Goal: Task Accomplishment & Management: Manage account settings

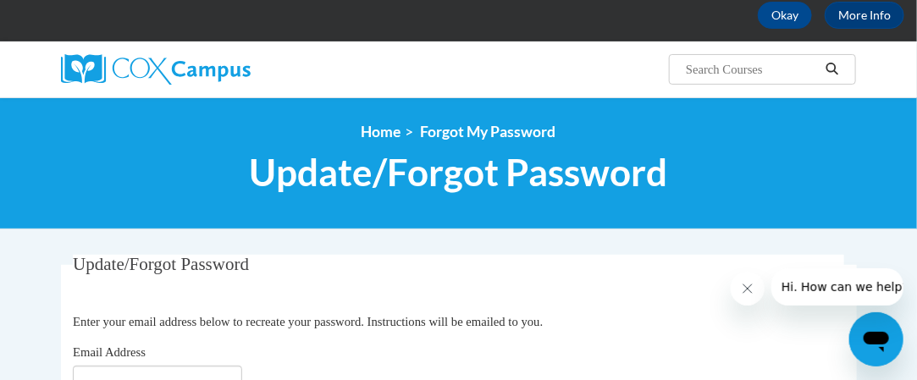
scroll to position [254, 0]
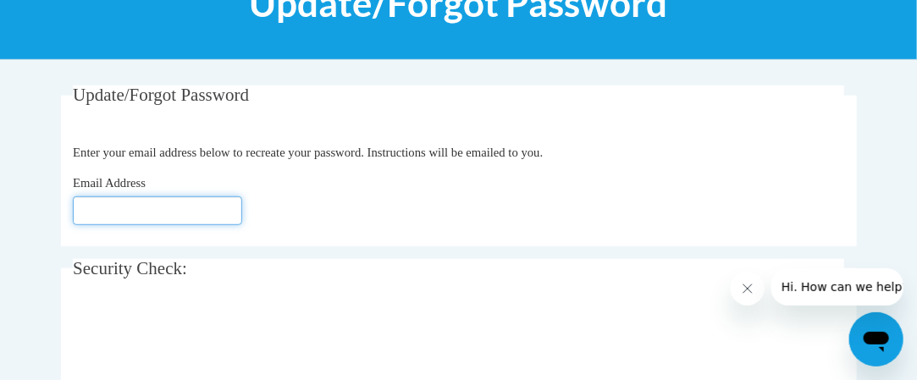
click at [109, 208] on input "Email Address" at bounding box center [157, 210] width 169 height 29
type input "salzsiek@w-csd.org"
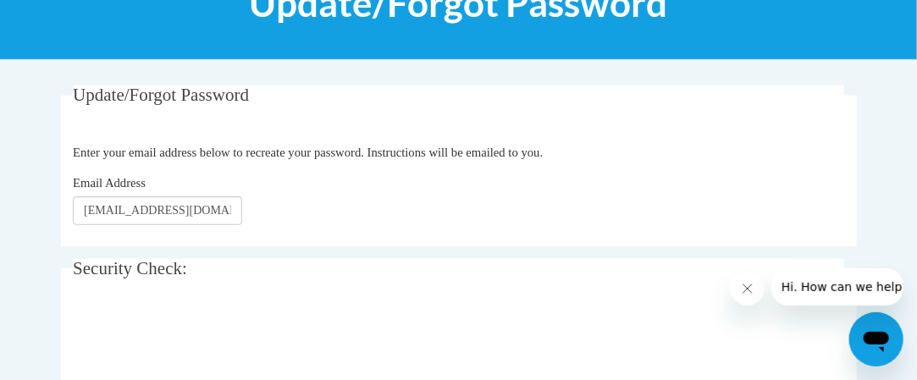
scroll to position [339, 0]
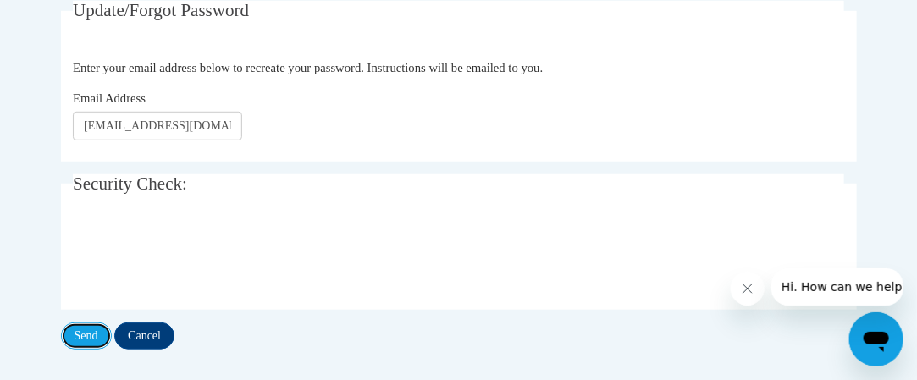
click at [99, 334] on input "Send" at bounding box center [86, 335] width 51 height 27
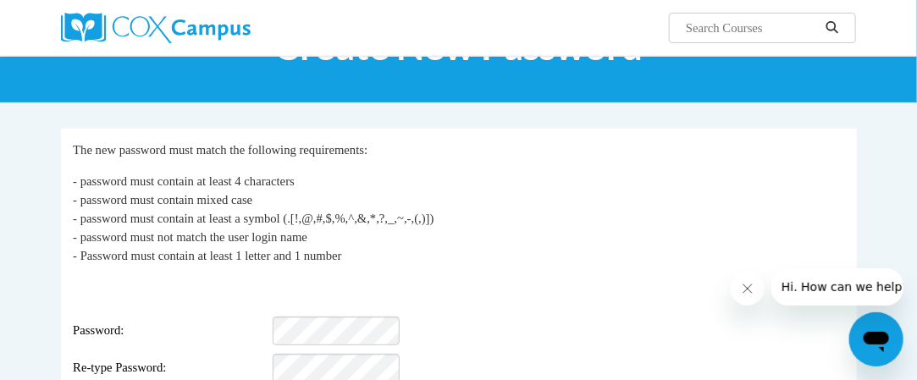
scroll to position [169, 0]
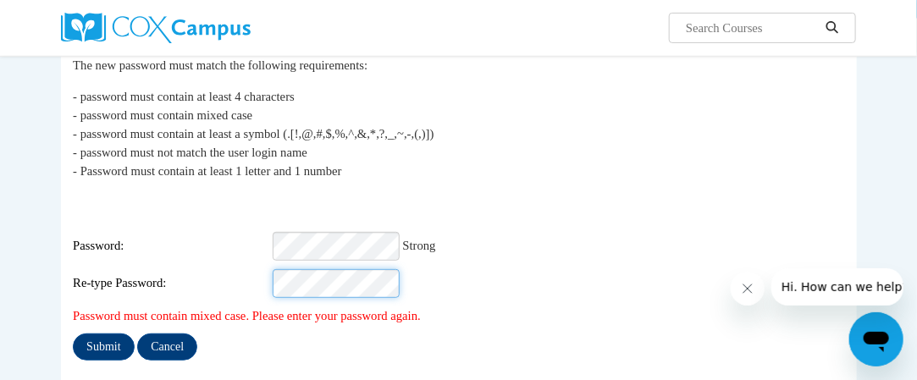
click at [73, 334] on input "Submit" at bounding box center [103, 347] width 61 height 27
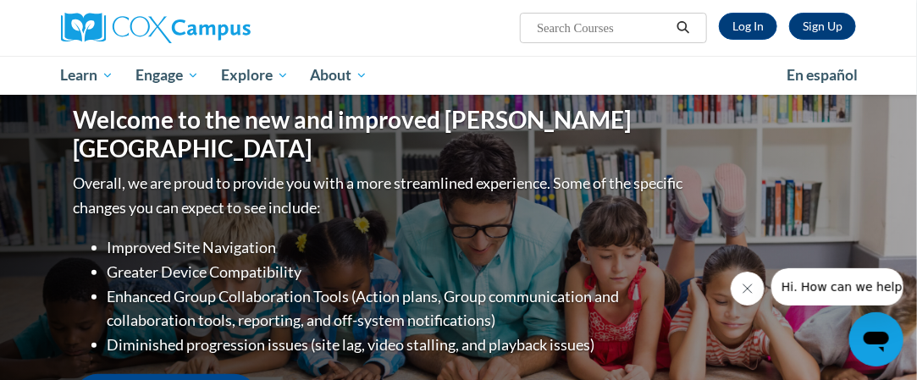
click at [751, 289] on icon "Close message from company" at bounding box center [747, 288] width 14 height 14
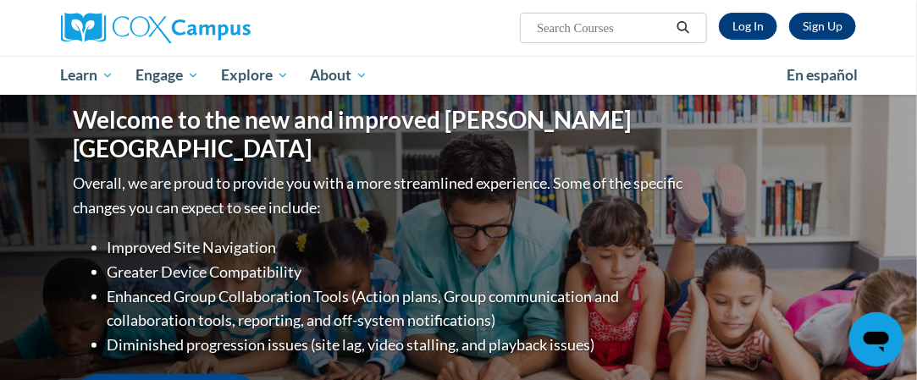
click at [757, 22] on link "Log In" at bounding box center [748, 26] width 58 height 27
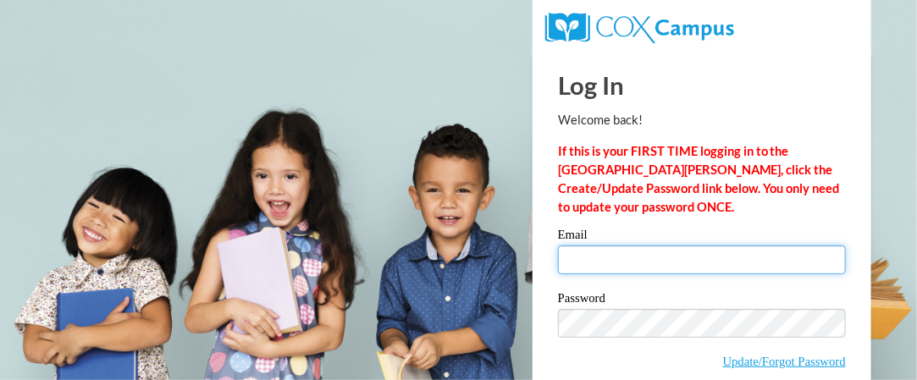
drag, startPoint x: 607, startPoint y: 255, endPoint x: 599, endPoint y: 244, distance: 13.4
click at [607, 255] on input "Email" at bounding box center [702, 259] width 288 height 29
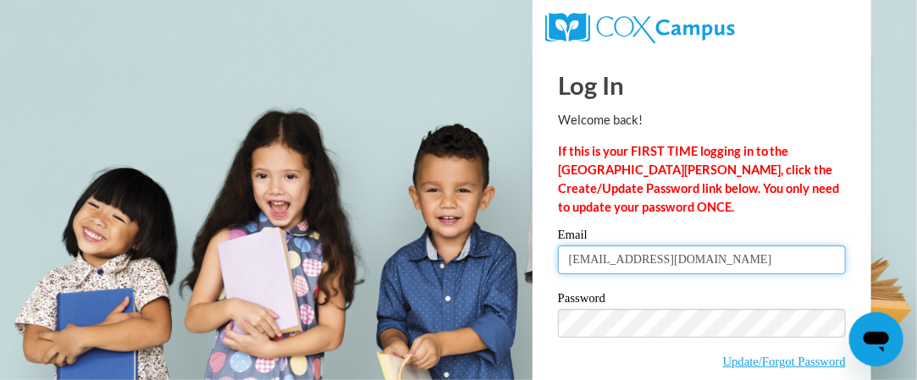
type input "[EMAIL_ADDRESS][DOMAIN_NAME]"
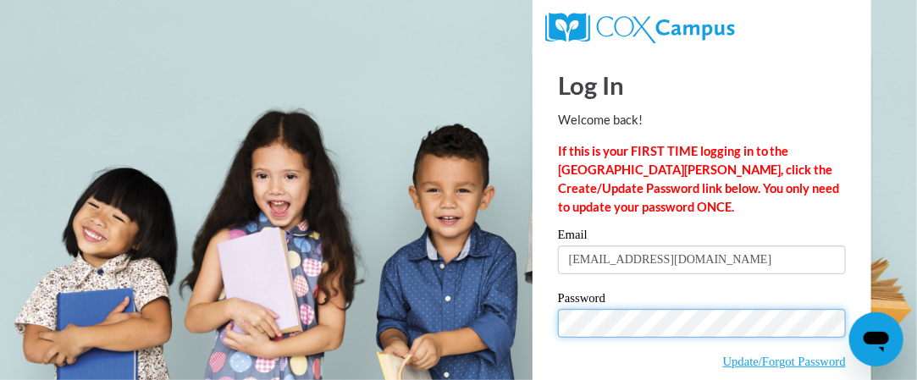
scroll to position [80, 0]
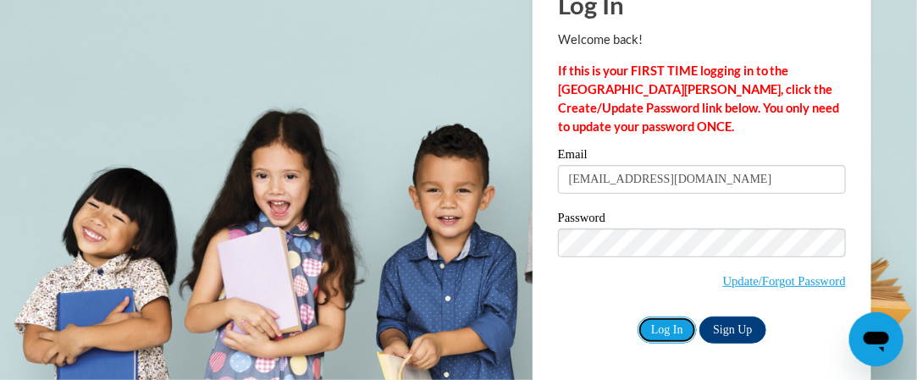
click at [673, 322] on input "Log In" at bounding box center [666, 330] width 59 height 27
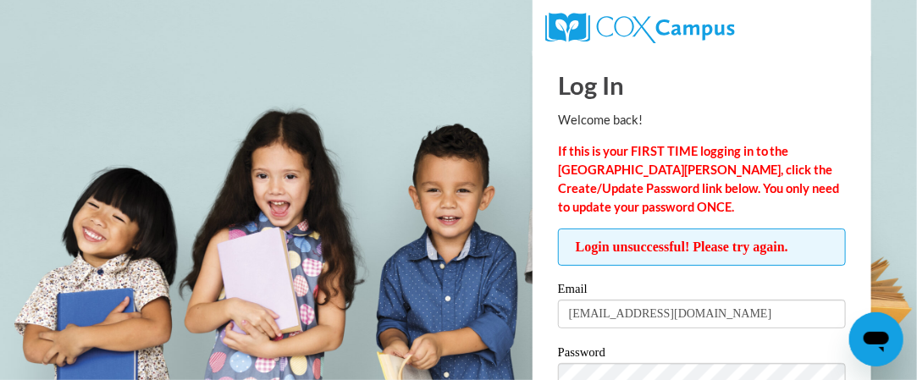
scroll to position [85, 0]
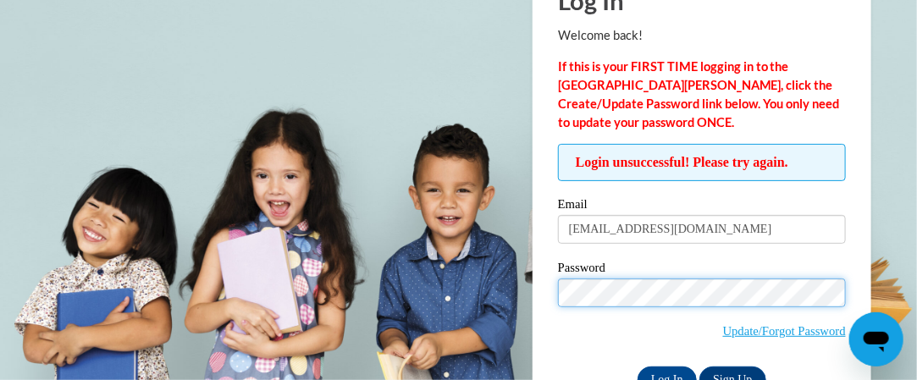
click at [637, 367] on input "Log In" at bounding box center [666, 380] width 59 height 27
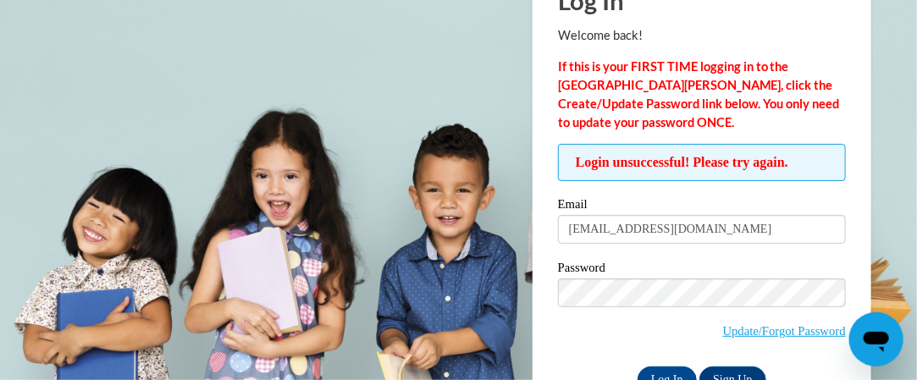
scroll to position [134, 0]
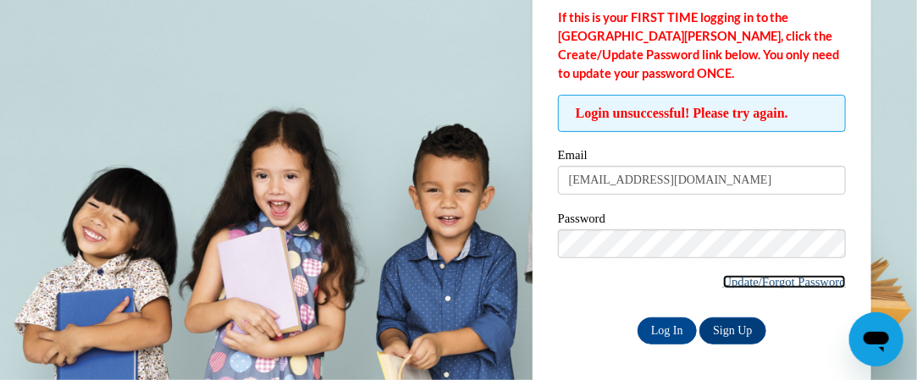
click at [769, 280] on link "Update/Forgot Password" at bounding box center [784, 282] width 123 height 14
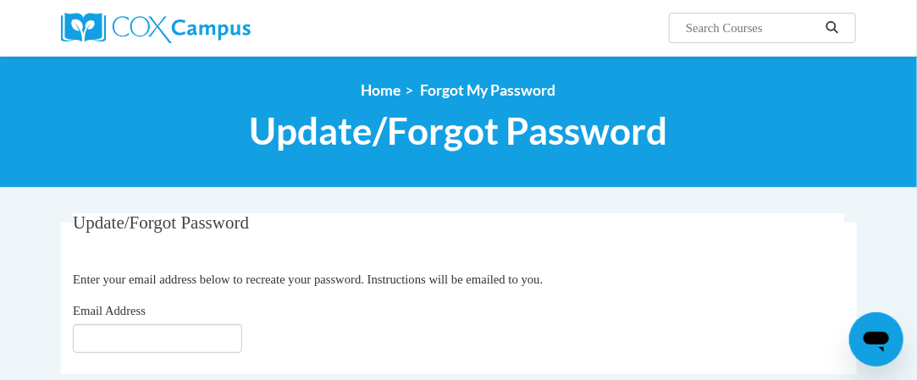
scroll to position [169, 0]
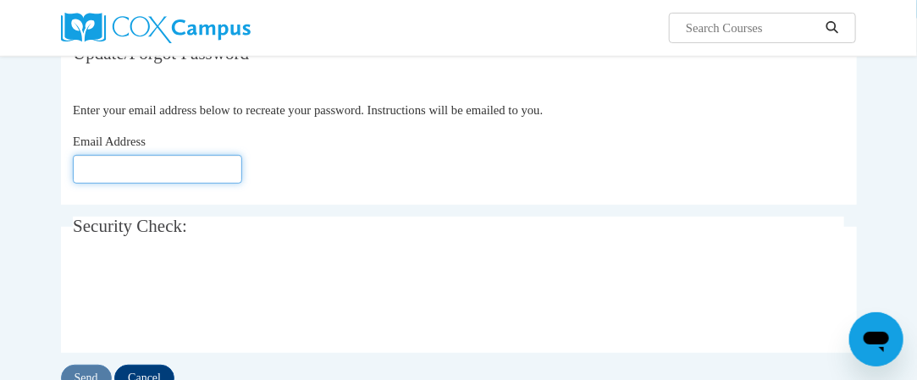
click at [137, 171] on input "Email Address" at bounding box center [157, 169] width 169 height 29
type input "salzsiek"
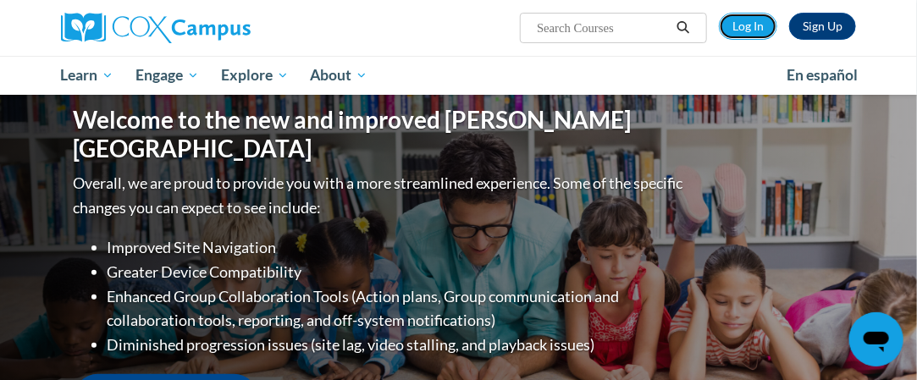
click at [732, 26] on link "Log In" at bounding box center [748, 26] width 58 height 27
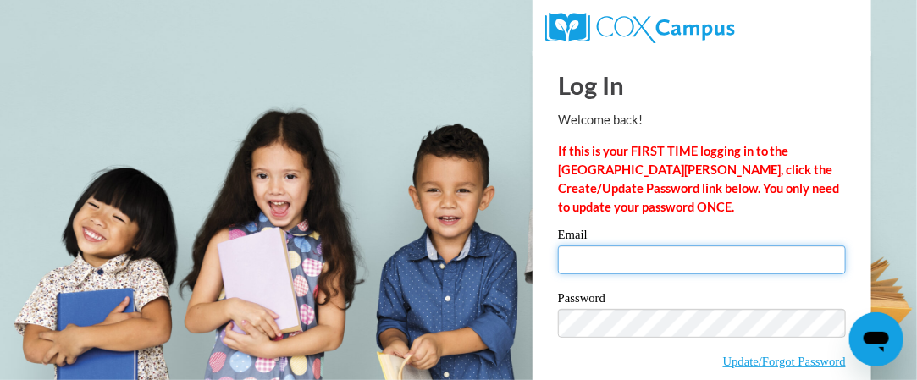
click at [610, 264] on input "Email" at bounding box center [702, 259] width 288 height 29
type input "[EMAIL_ADDRESS][DOMAIN_NAME]"
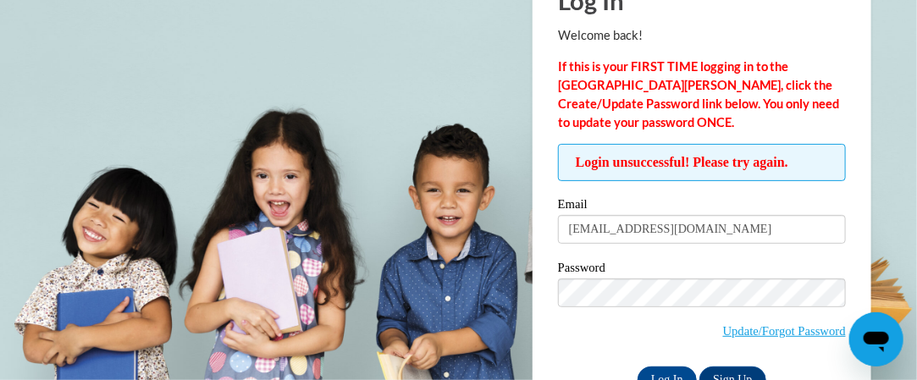
scroll to position [134, 0]
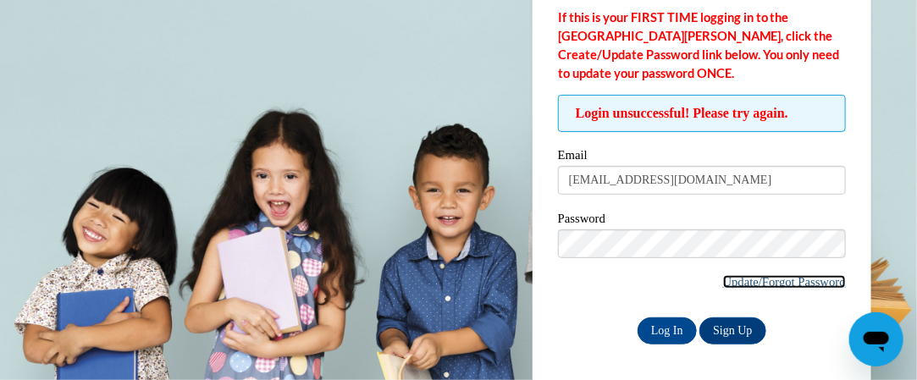
click at [780, 276] on link "Update/Forgot Password" at bounding box center [784, 282] width 123 height 14
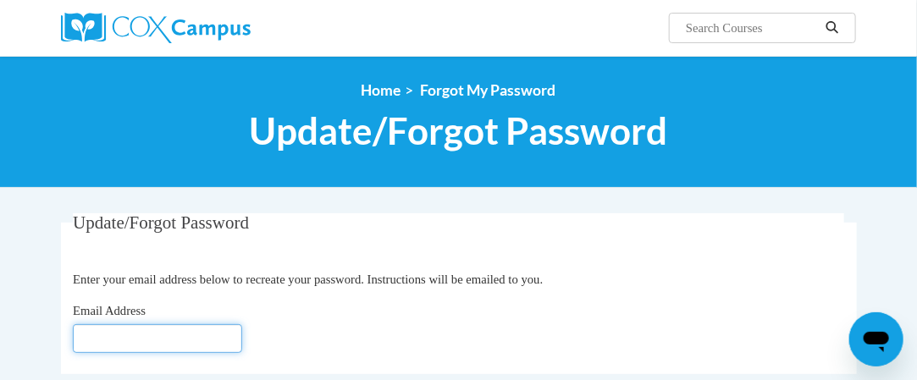
click at [86, 331] on input "Email Address" at bounding box center [157, 338] width 169 height 29
type input "[EMAIL_ADDRESS][DOMAIN_NAME]"
click button "Refresh captcha" at bounding box center [0, 0] width 0 height 0
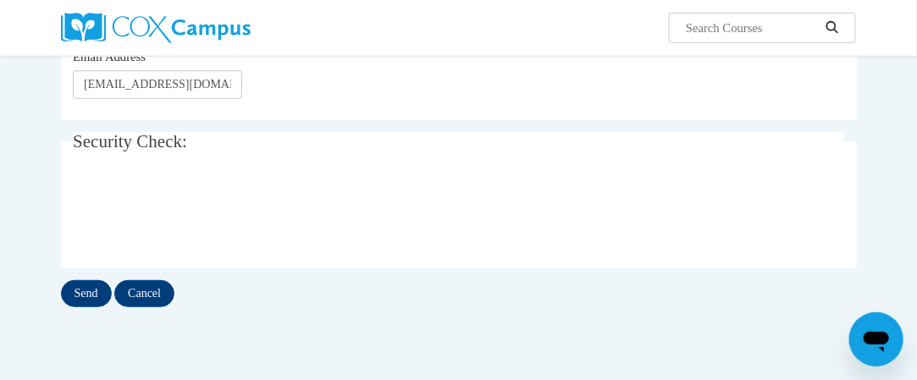
scroll to position [339, 0]
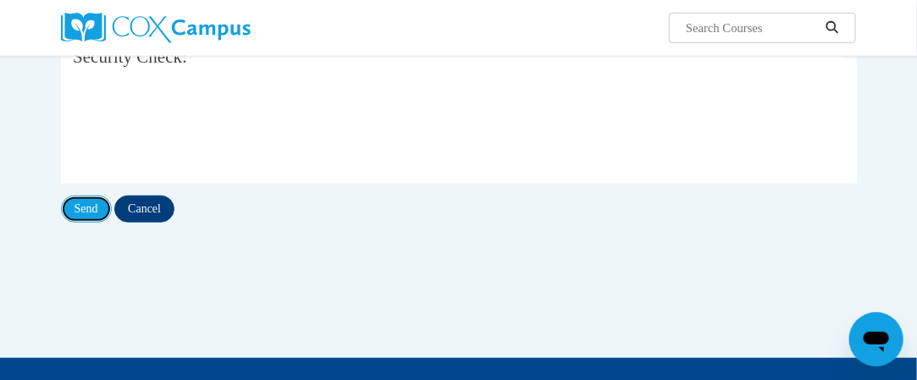
click at [84, 196] on input "Send" at bounding box center [86, 209] width 51 height 27
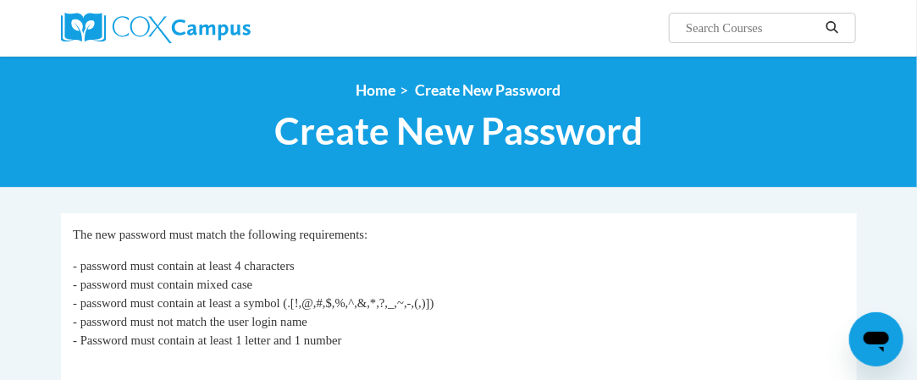
scroll to position [169, 0]
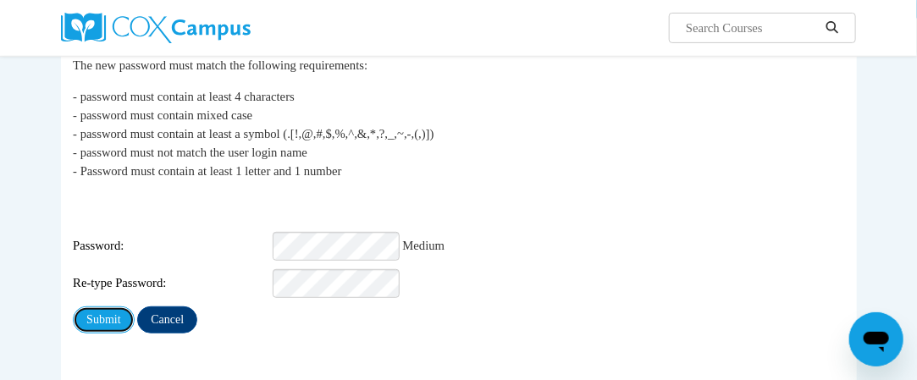
click at [104, 307] on input "Submit" at bounding box center [103, 319] width 61 height 27
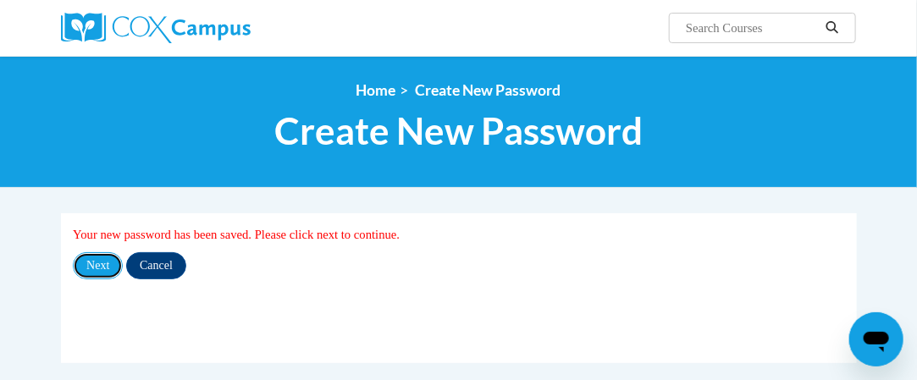
click at [96, 262] on input "Next" at bounding box center [98, 265] width 50 height 27
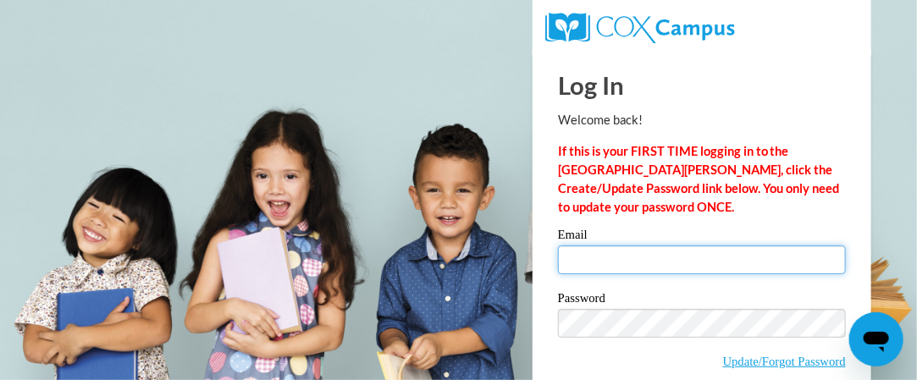
click at [592, 257] on input "Email" at bounding box center [702, 259] width 288 height 29
type input "[EMAIL_ADDRESS][DOMAIN_NAME]"
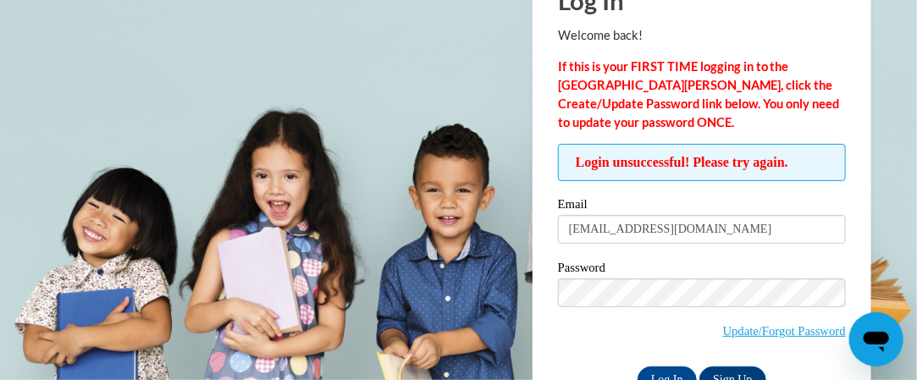
scroll to position [134, 0]
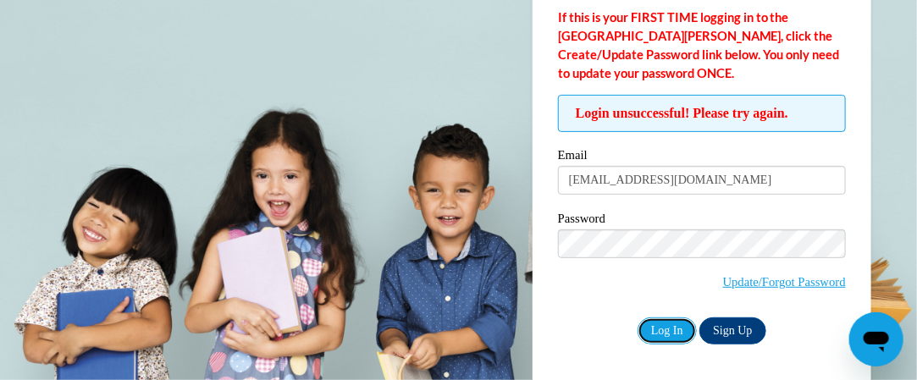
click at [654, 332] on input "Log In" at bounding box center [666, 330] width 59 height 27
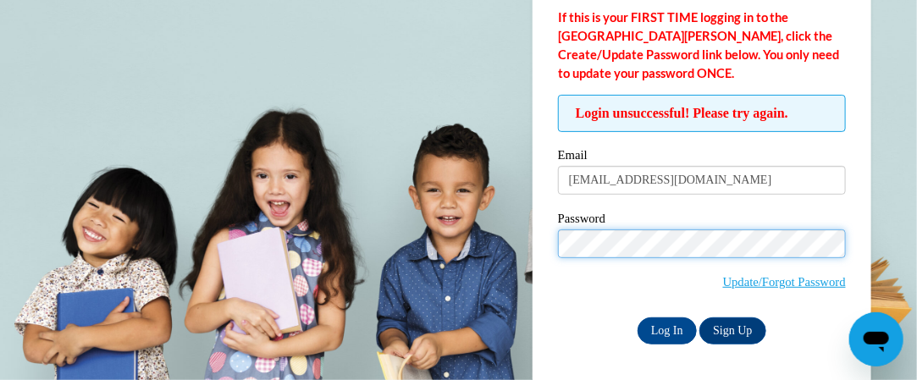
click at [637, 317] on input "Log In" at bounding box center [666, 330] width 59 height 27
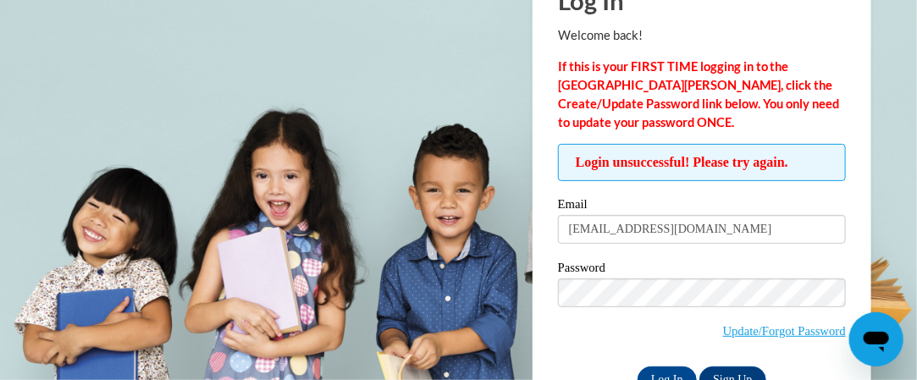
scroll to position [134, 0]
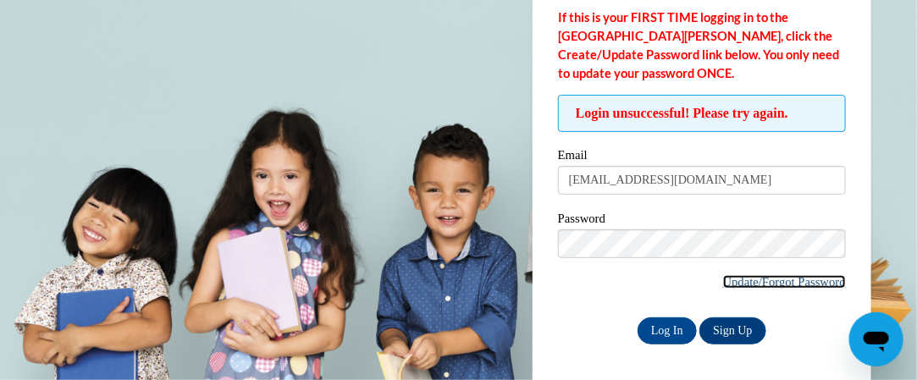
click at [745, 281] on link "Update/Forgot Password" at bounding box center [784, 282] width 123 height 14
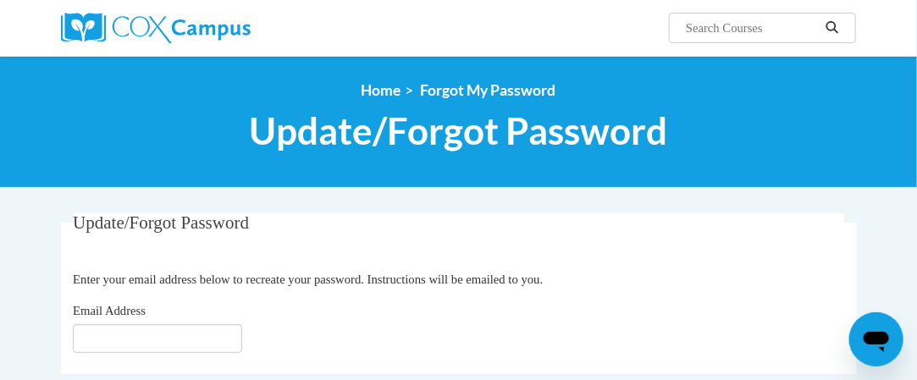
scroll to position [85, 0]
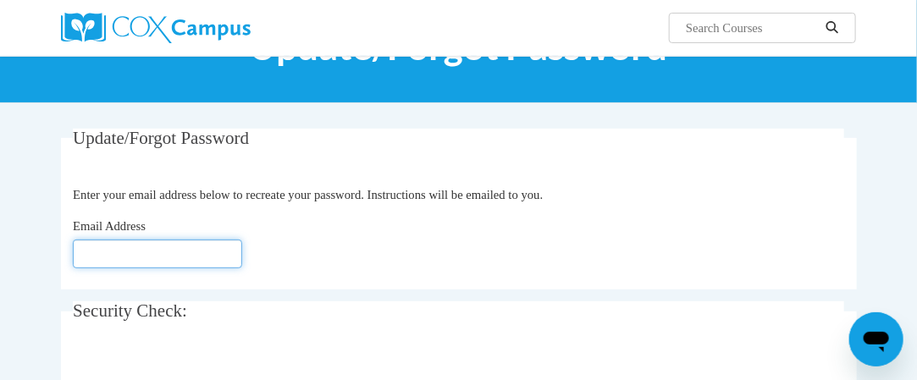
click at [202, 262] on input "Email Address" at bounding box center [157, 254] width 169 height 29
type input "[EMAIL_ADDRESS][DOMAIN_NAME]"
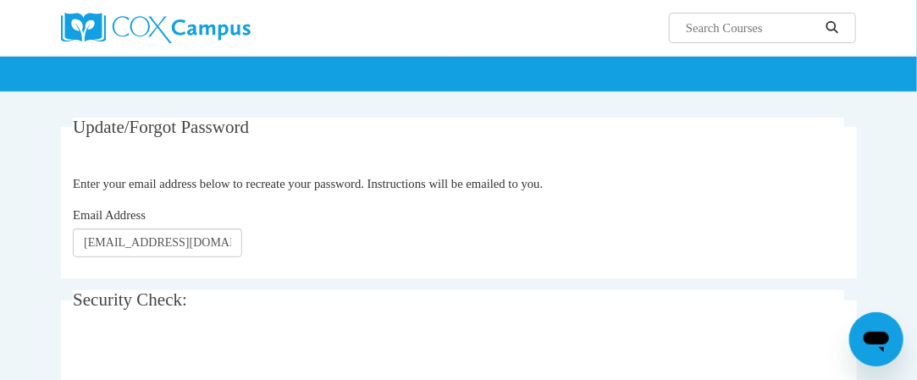
scroll to position [265, 0]
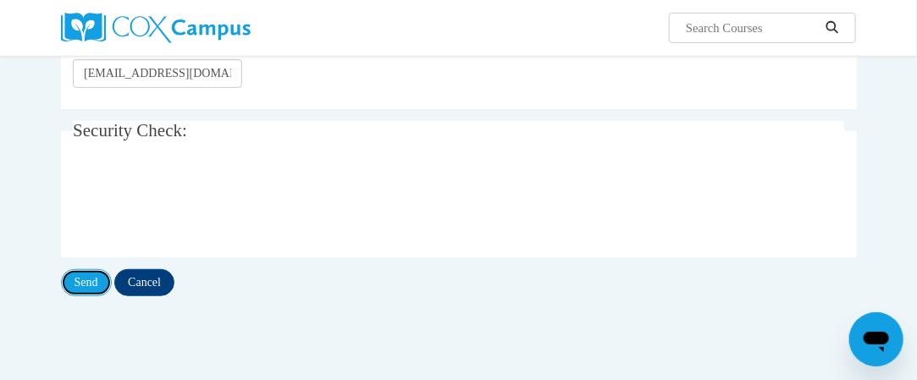
click at [83, 281] on input "Send" at bounding box center [86, 282] width 51 height 27
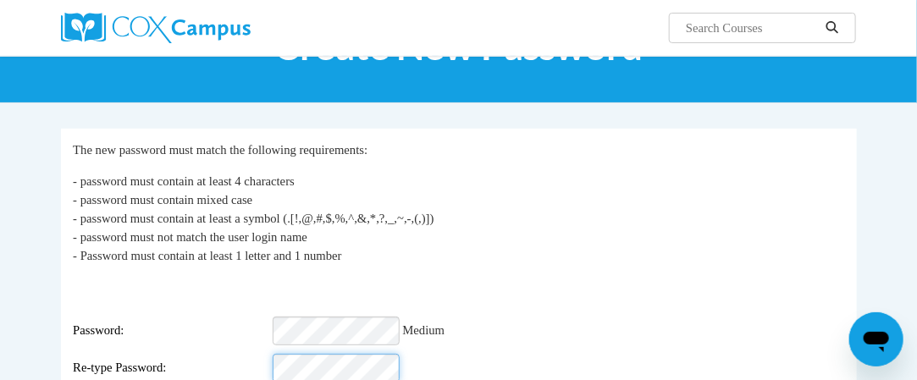
scroll to position [169, 0]
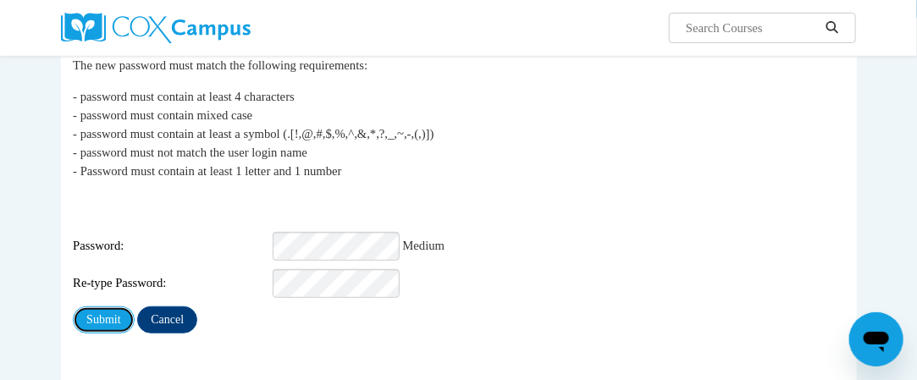
click at [96, 306] on input "Submit" at bounding box center [103, 319] width 61 height 27
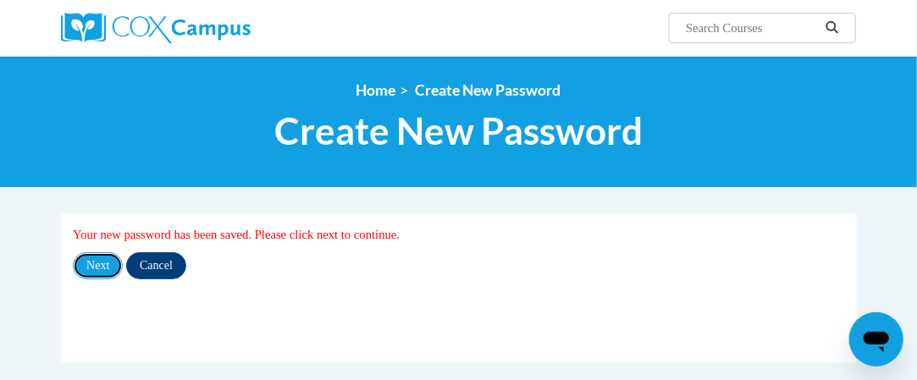
click at [91, 268] on input "Next" at bounding box center [98, 265] width 50 height 27
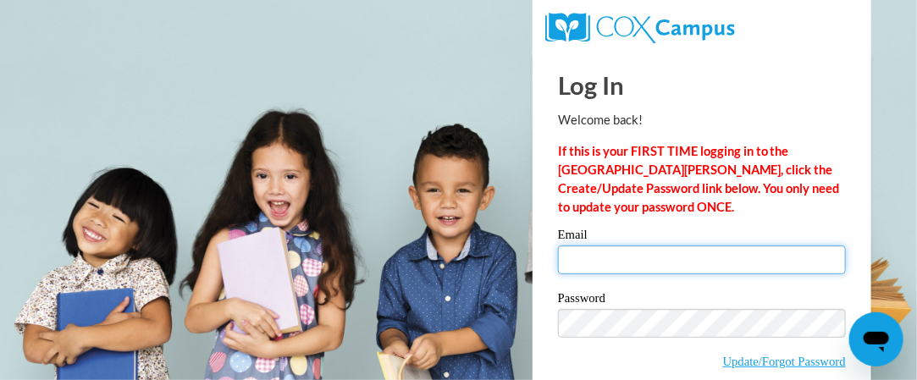
click at [619, 260] on input "Email" at bounding box center [702, 259] width 288 height 29
type input "[EMAIL_ADDRESS][DOMAIN_NAME]"
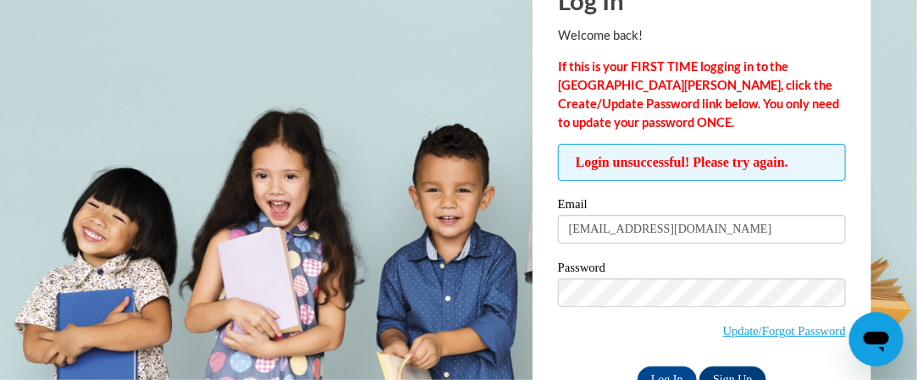
scroll to position [134, 0]
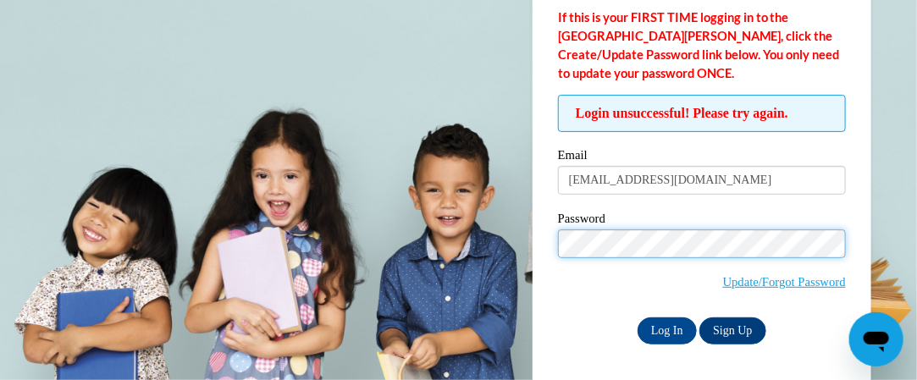
click at [637, 317] on input "Log In" at bounding box center [666, 330] width 59 height 27
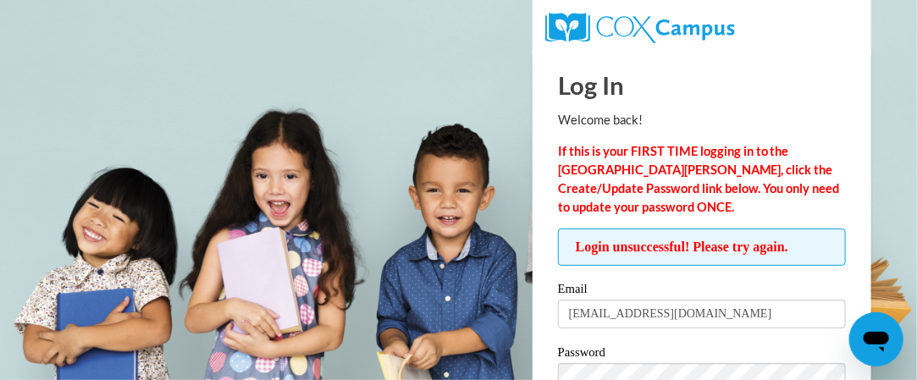
scroll to position [85, 0]
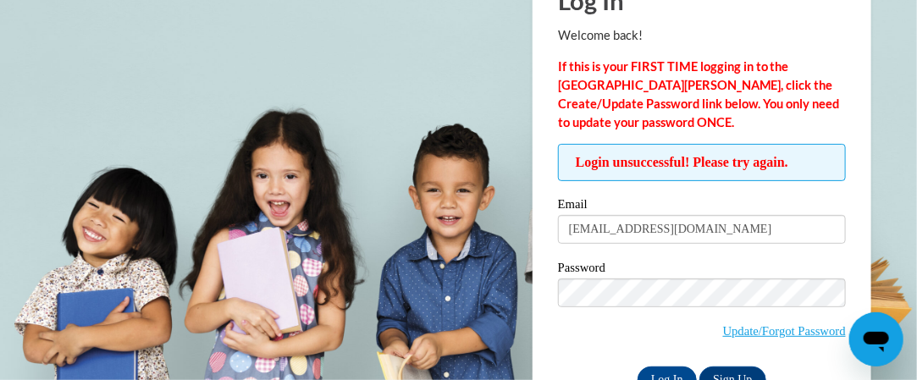
click at [865, 345] on icon "Open messaging window" at bounding box center [875, 338] width 30 height 30
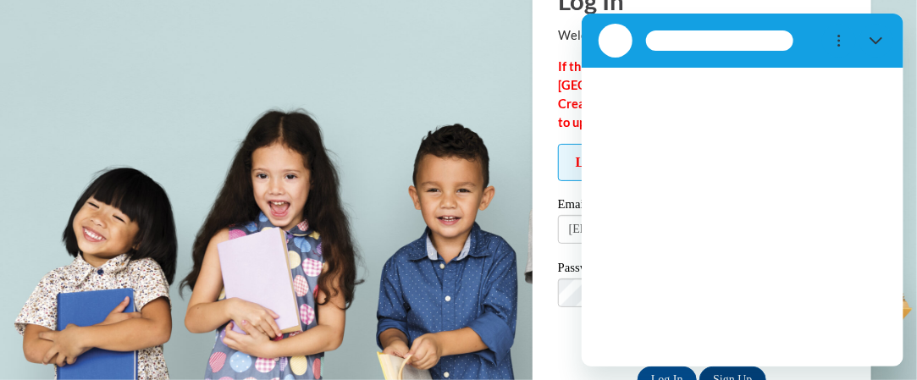
scroll to position [0, 0]
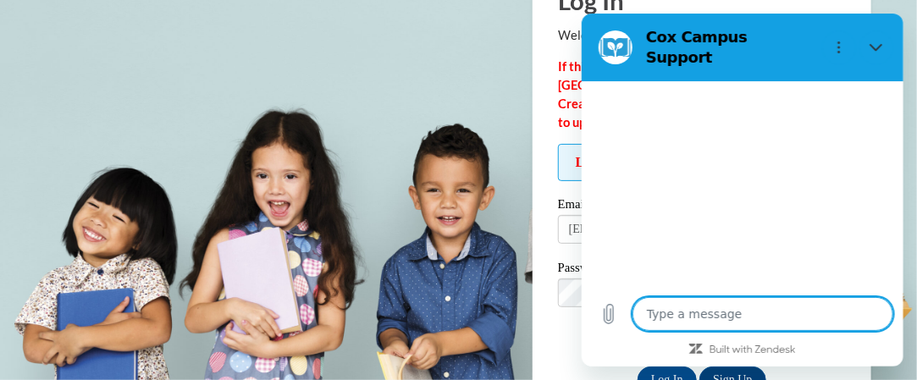
type textarea "x"
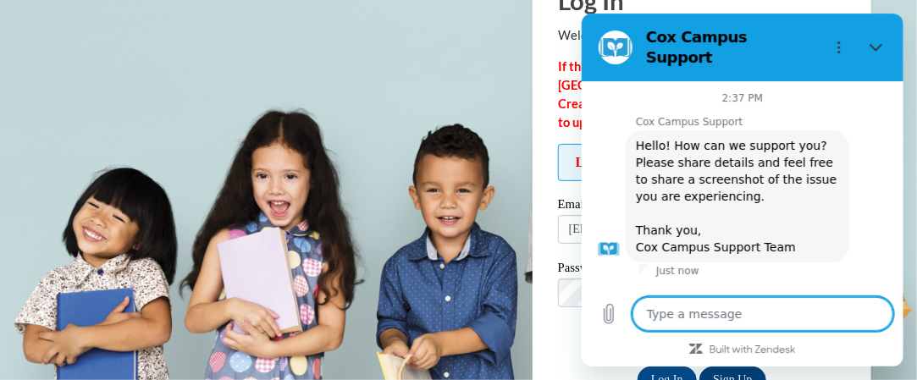
type textarea "I"
type textarea "x"
type textarea "I"
type textarea "x"
type textarea "I a"
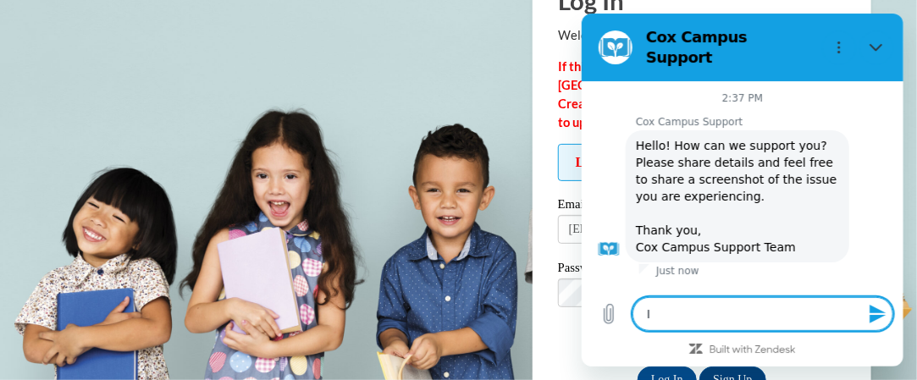
type textarea "x"
type textarea "I am"
type textarea "x"
type textarea "I am"
type textarea "x"
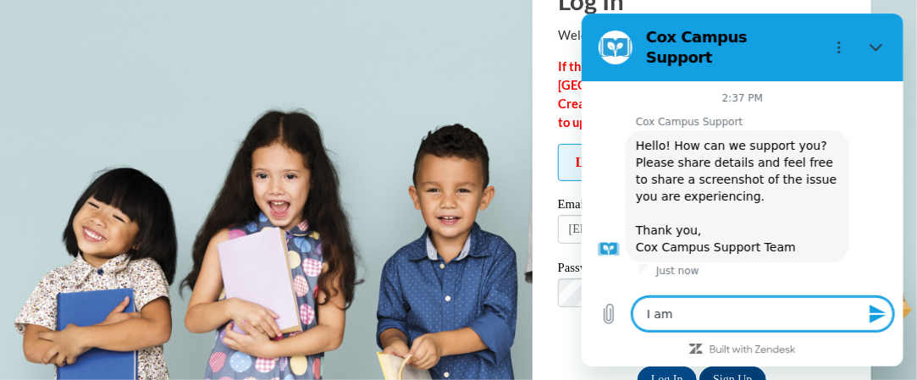
type textarea "I am"
type textarea "x"
type textarea "I a"
type textarea "x"
type textarea "I"
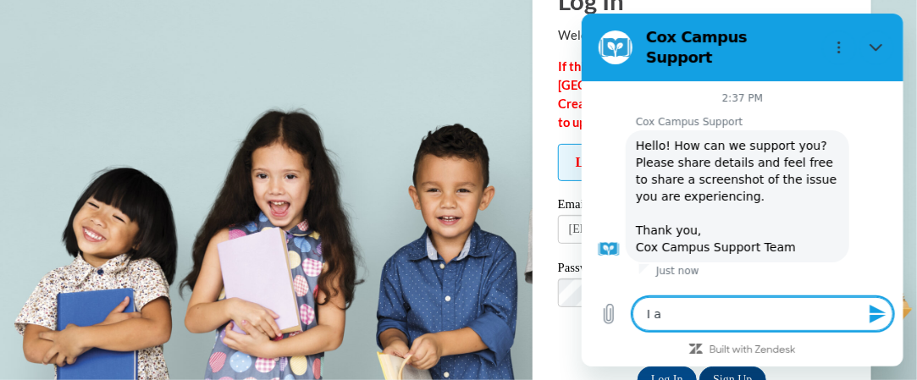
type textarea "x"
type textarea "I"
type textarea "x"
type textarea "I"
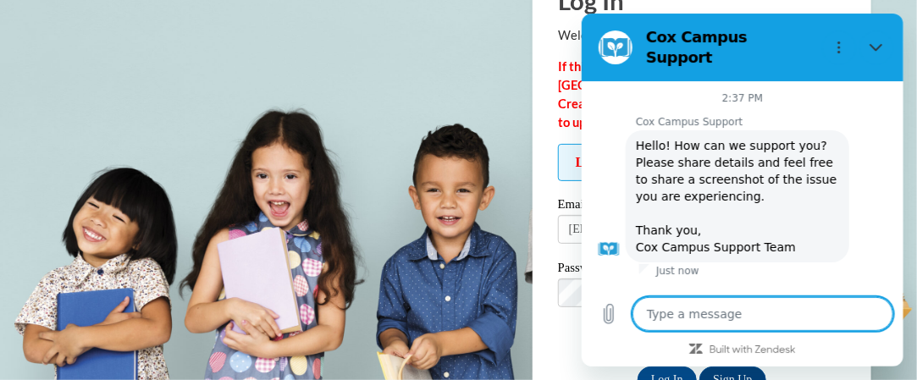
type textarea "x"
type textarea "It"
type textarea "x"
type textarea "It"
type textarea "x"
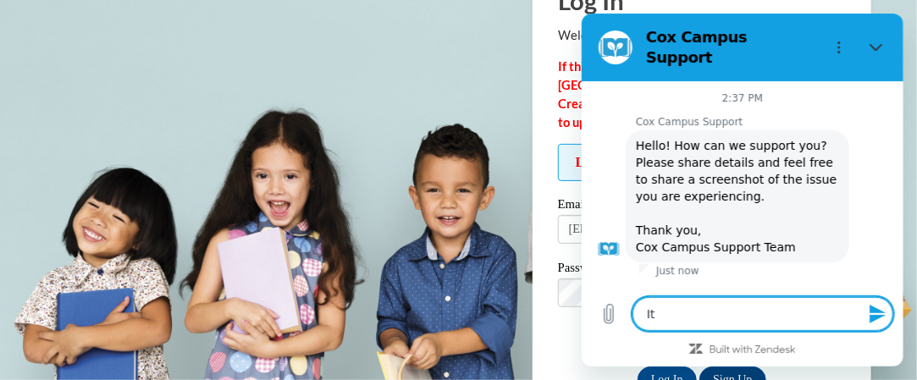
type textarea "It a"
type textarea "x"
type textarea "It ac"
type textarea "x"
type textarea "It acc"
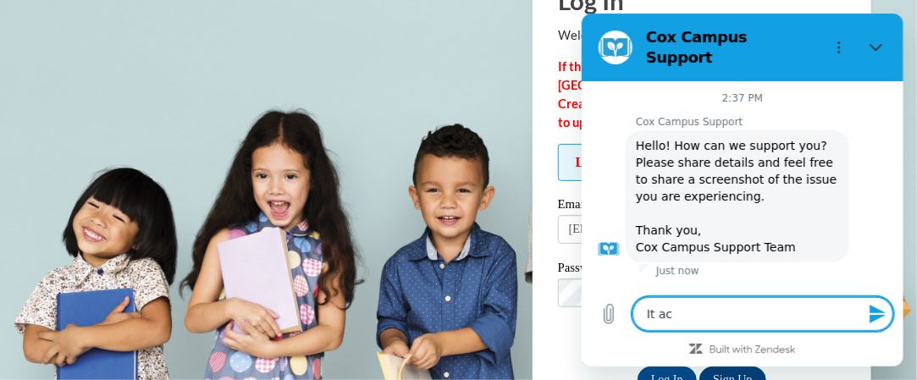
type textarea "x"
type textarea "It acce"
type textarea "x"
type textarea "It accep"
type textarea "x"
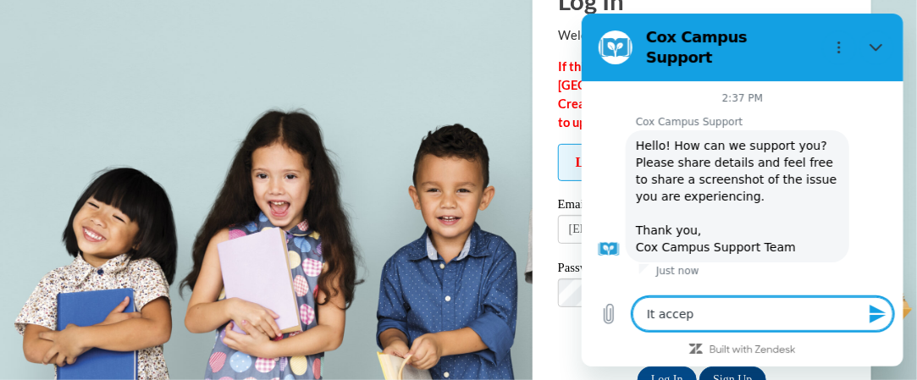
type textarea "It accept"
type textarea "x"
type textarea "It accepts"
type textarea "x"
type textarea "It accepts"
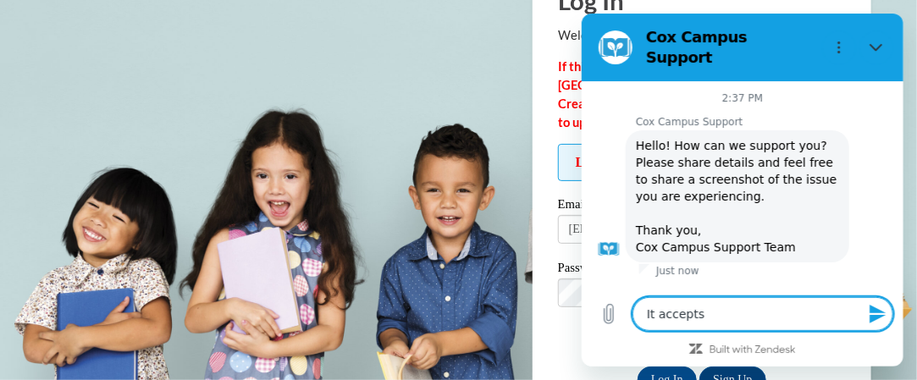
type textarea "x"
type textarea "It accepts m"
type textarea "x"
type textarea "It accepts my"
type textarea "x"
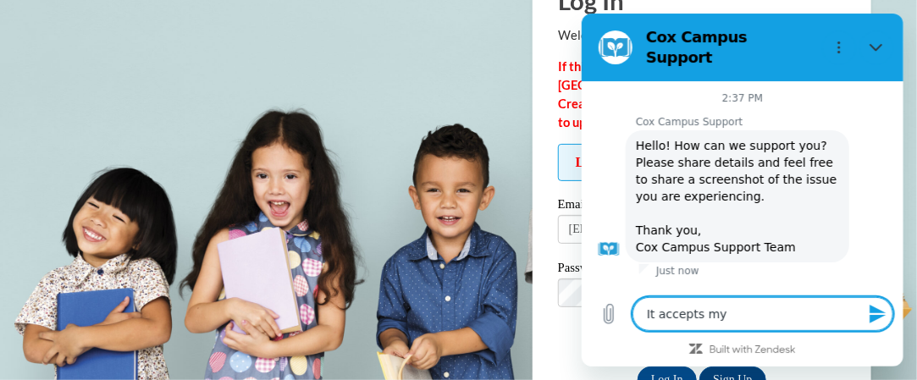
type textarea "It accepts mye"
type textarea "x"
type textarea "It accepts my"
type textarea "x"
type textarea "It accepts m"
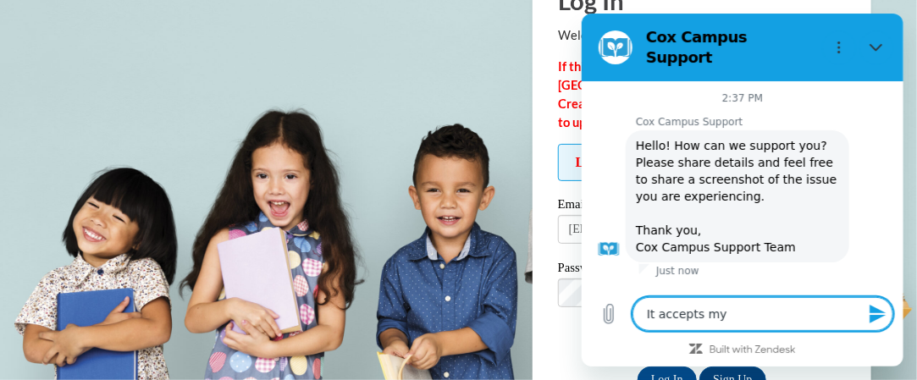
type textarea "x"
type textarea "It accepts my"
type textarea "x"
type textarea "It accepts my"
type textarea "x"
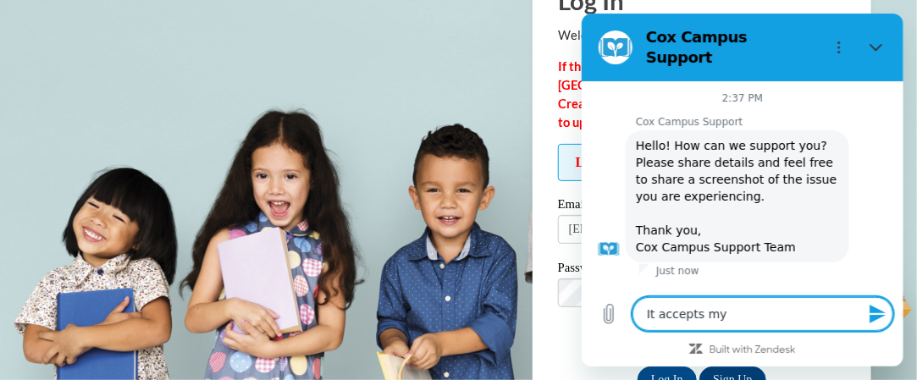
type textarea "It accepts my n"
type textarea "x"
type textarea "It accepts my ne"
type textarea "x"
type textarea "It accepts my new"
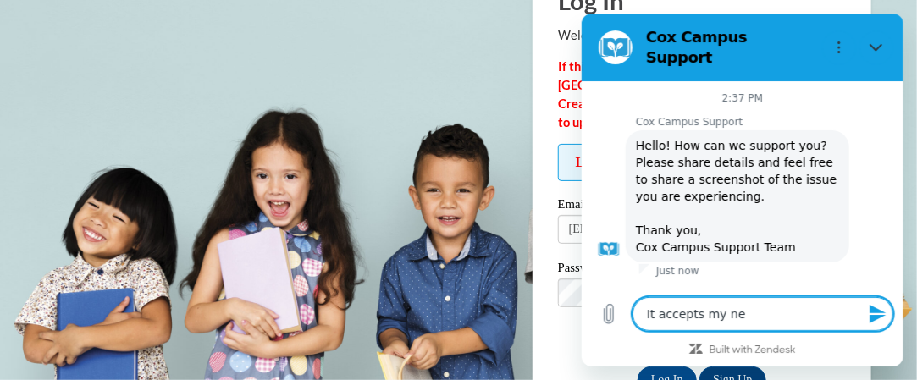
type textarea "x"
type textarea "It accepts my new"
type textarea "x"
type textarea "It accepts my new p"
type textarea "x"
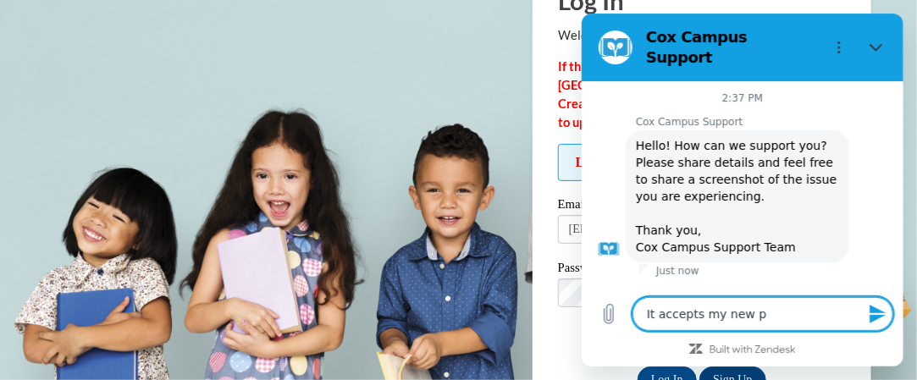
type textarea "It accepts my new pa"
type textarea "x"
type textarea "It accepts my new pas"
type textarea "x"
type textarea "It accepts my new pass"
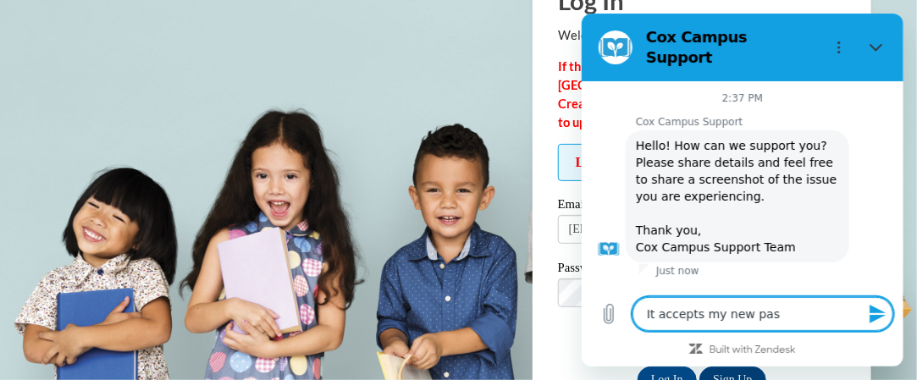
type textarea "x"
type textarea "It accepts my new passw"
type textarea "x"
type textarea "It accepts my new passwo"
type textarea "x"
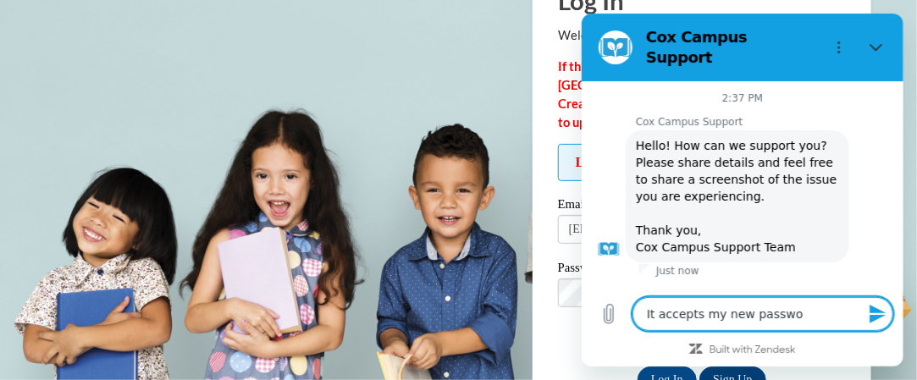
type textarea "It accepts my new passwor"
type textarea "x"
type textarea "It accepts my new password"
type textarea "x"
type textarea "It accepts my new password"
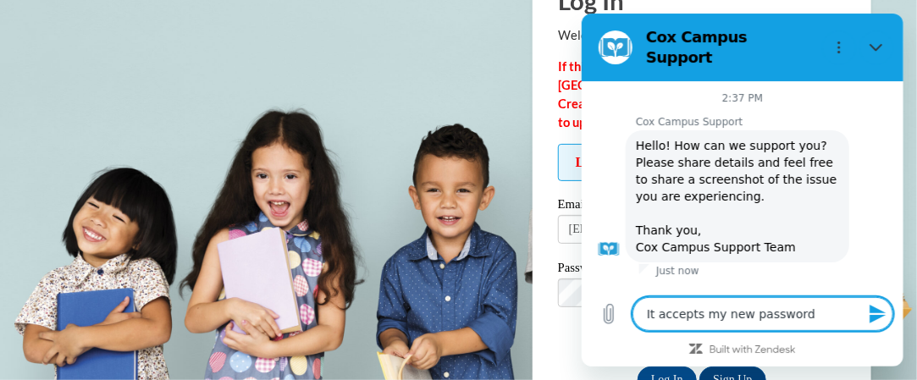
type textarea "x"
type textarea "It accepts my new password b"
type textarea "x"
type textarea "It accepts my new password bu"
type textarea "x"
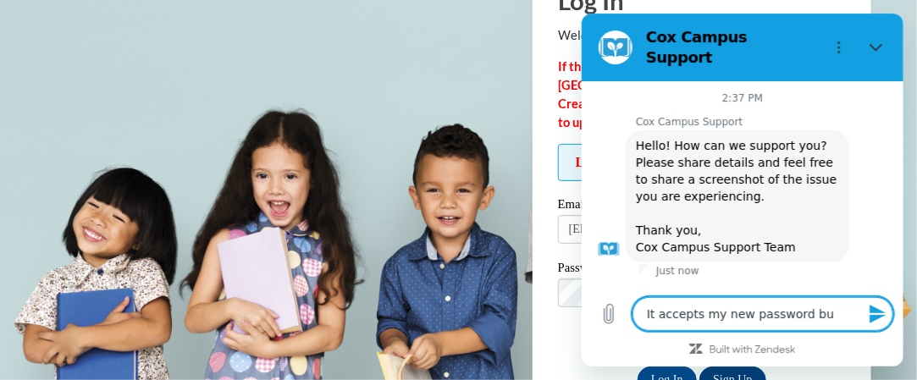
type textarea "It accepts my new password bu"
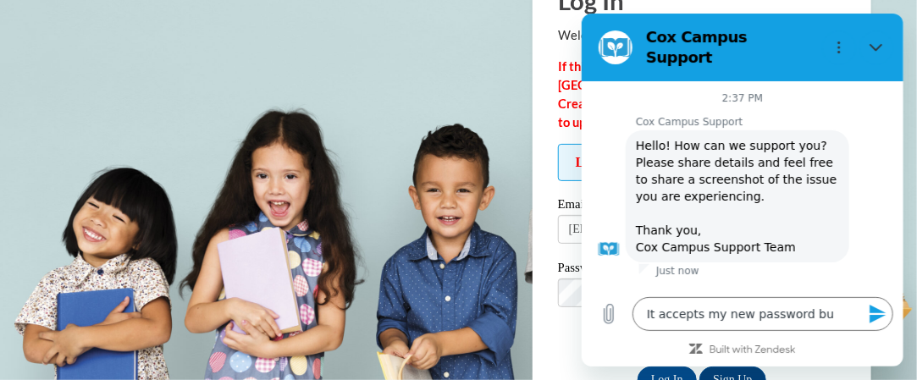
click at [877, 41] on icon "Close" at bounding box center [875, 48] width 14 height 14
type textarea "x"
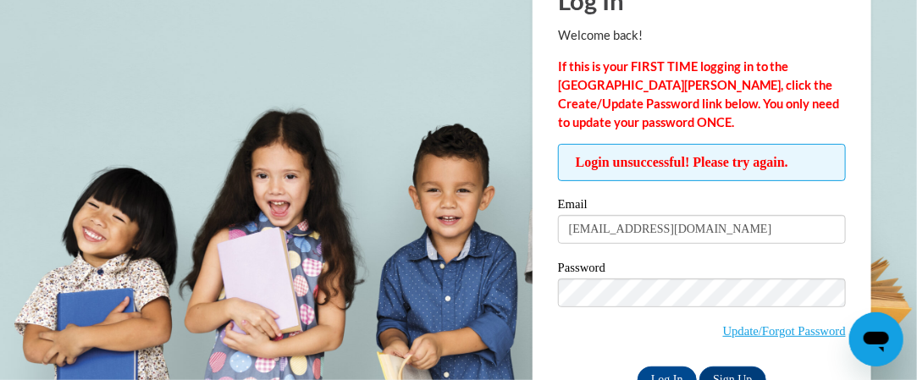
scroll to position [134, 0]
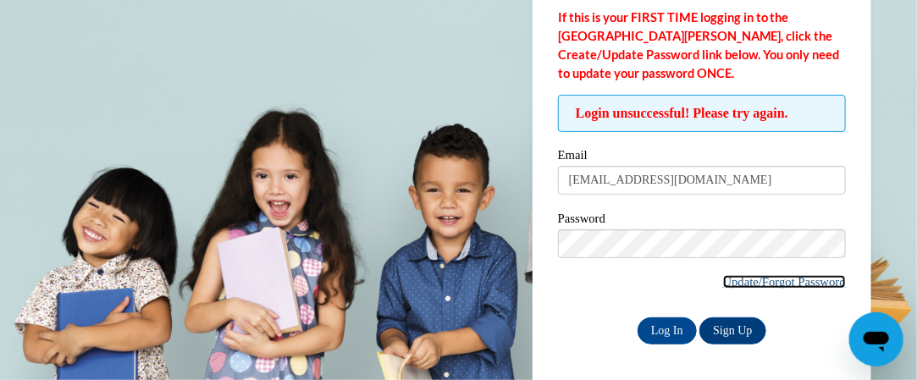
click at [743, 283] on link "Update/Forgot Password" at bounding box center [784, 282] width 123 height 14
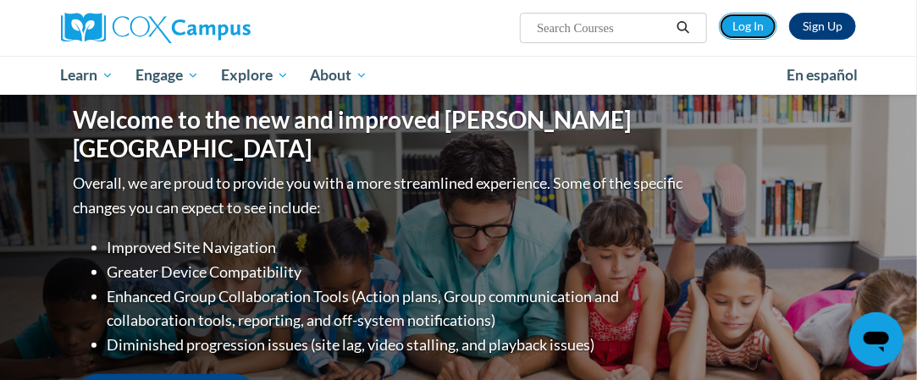
click at [760, 21] on link "Log In" at bounding box center [748, 26] width 58 height 27
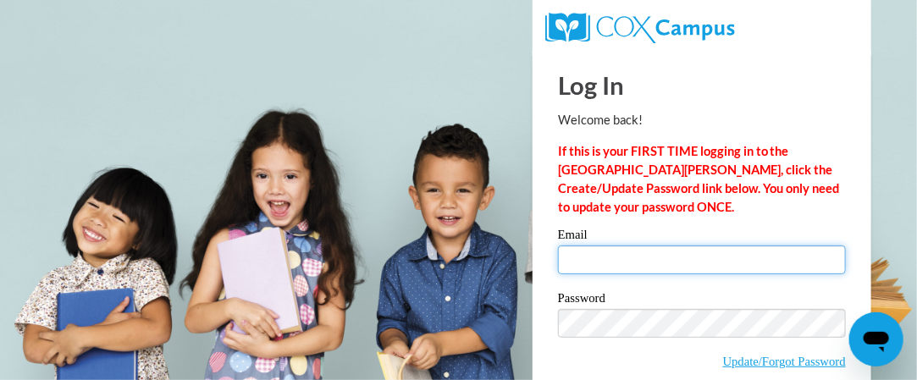
click at [673, 248] on input "Email" at bounding box center [702, 259] width 288 height 29
type input "[EMAIL_ADDRESS][DOMAIN_NAME]"
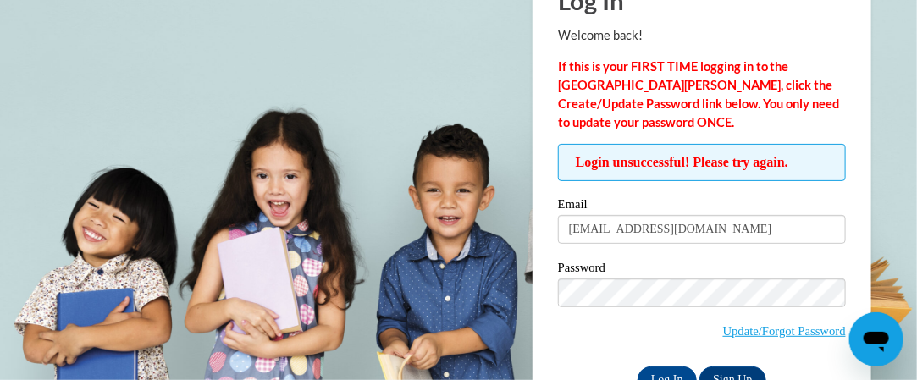
scroll to position [134, 0]
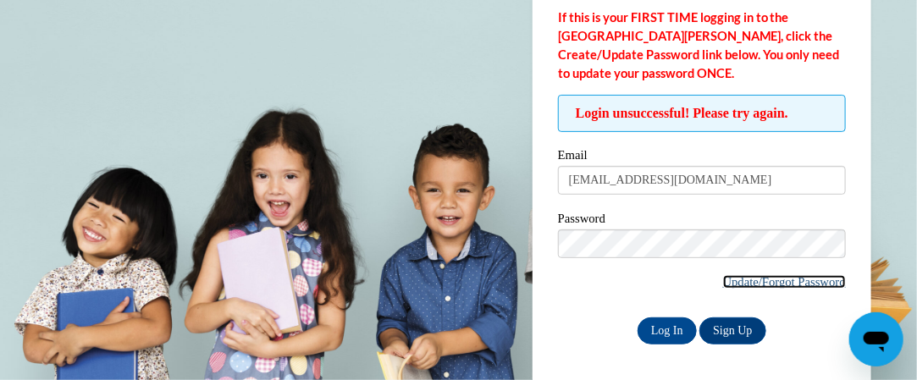
click at [767, 275] on link "Update/Forgot Password" at bounding box center [784, 282] width 123 height 14
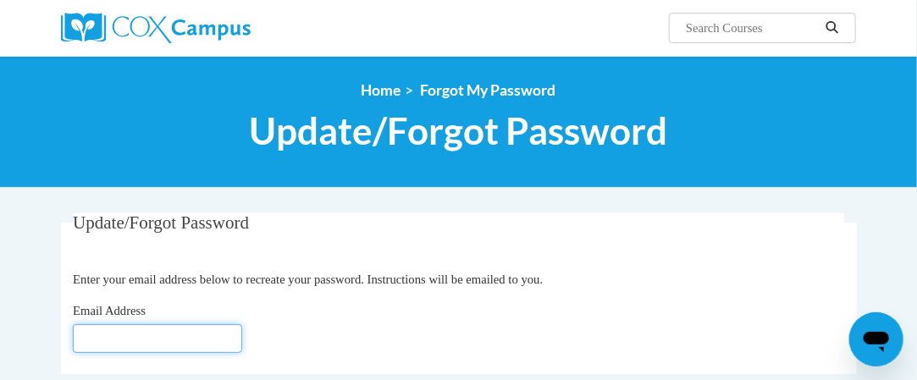
click at [150, 335] on input "Email Address" at bounding box center [157, 338] width 169 height 29
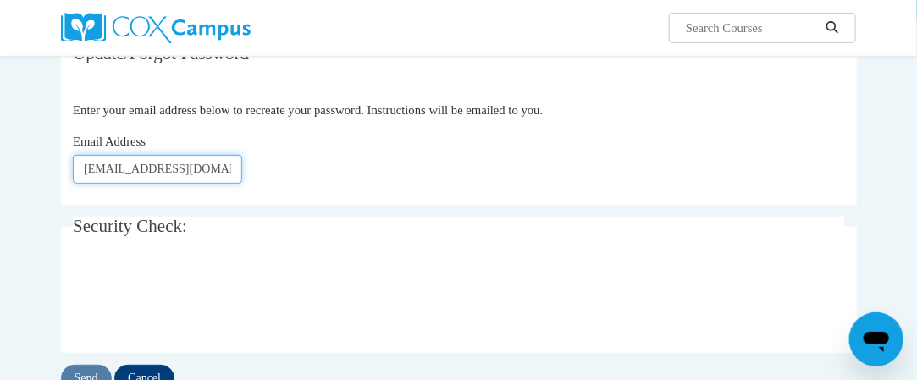
type input "[EMAIL_ADDRESS][DOMAIN_NAME]"
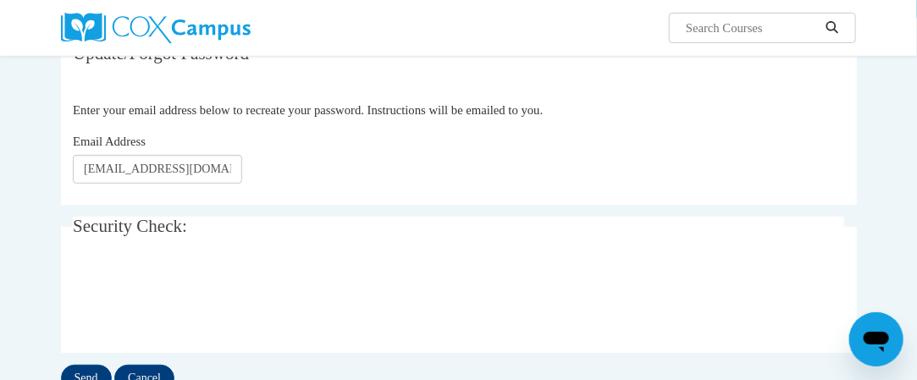
scroll to position [254, 0]
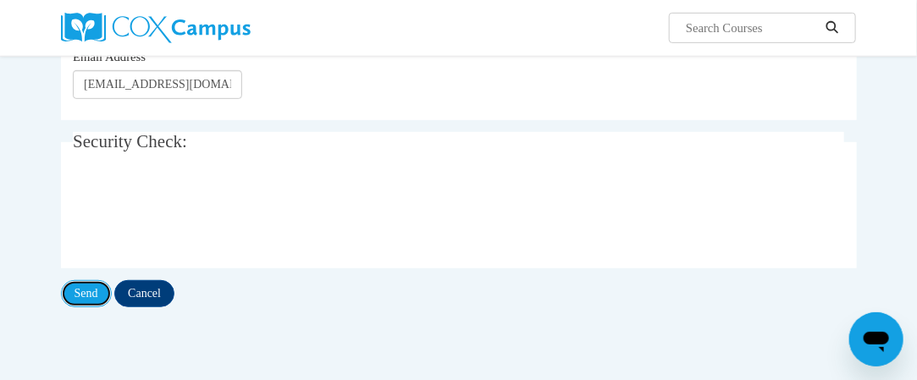
click at [77, 291] on input "Send" at bounding box center [86, 293] width 51 height 27
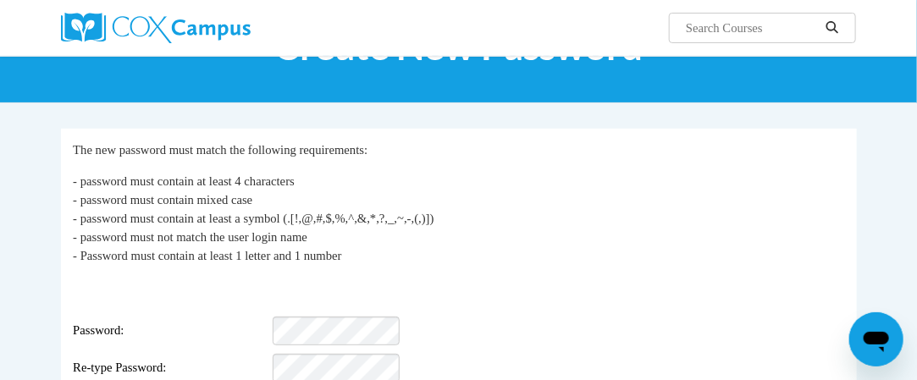
scroll to position [169, 0]
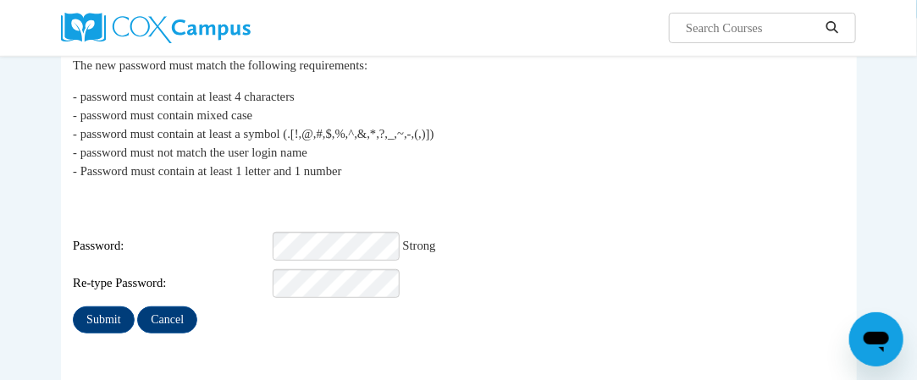
click at [230, 290] on div "My Password The new password must match the following requirements: - password …" at bounding box center [458, 195] width 771 height 278
click at [102, 306] on input "Submit" at bounding box center [103, 319] width 61 height 27
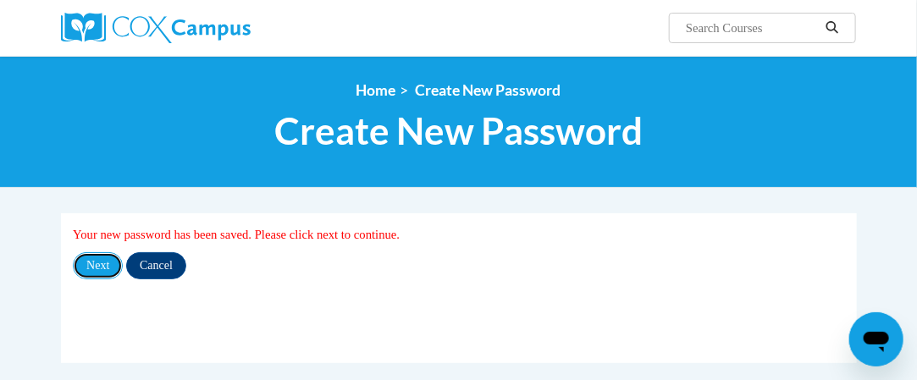
click at [92, 256] on input "Next" at bounding box center [98, 265] width 50 height 27
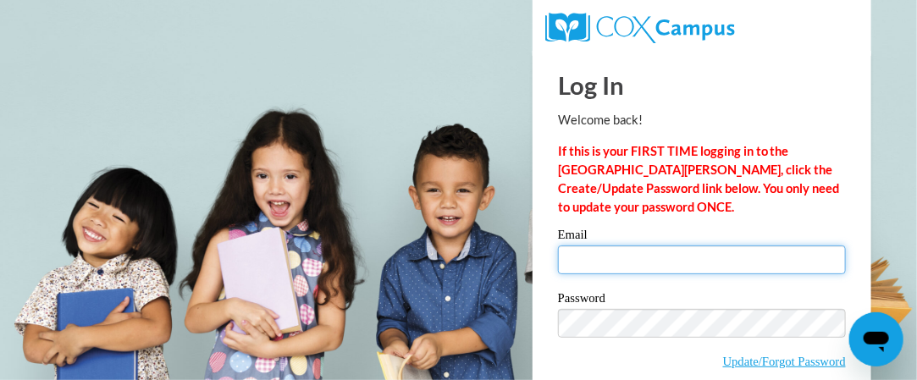
click at [591, 267] on input "Email" at bounding box center [702, 259] width 288 height 29
type input "[EMAIL_ADDRESS][DOMAIN_NAME]"
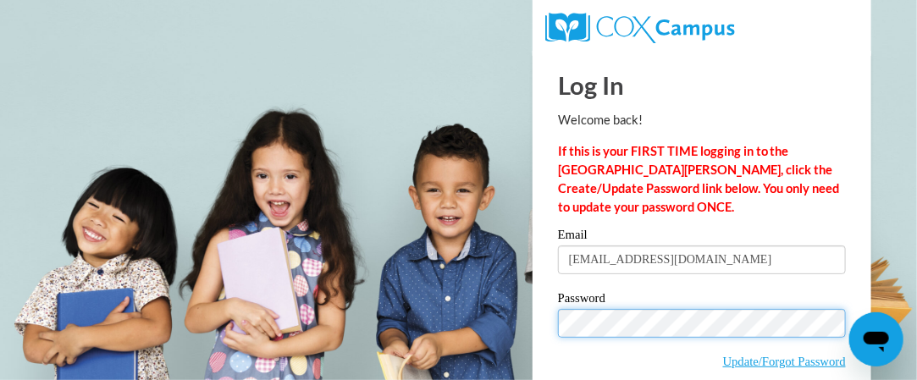
scroll to position [80, 0]
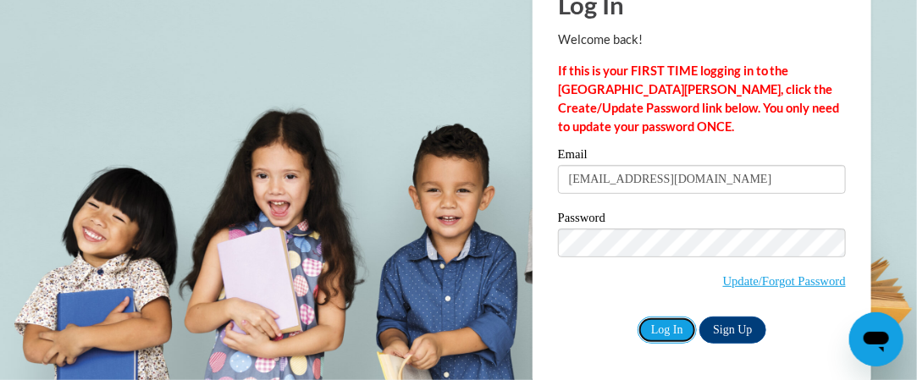
click at [667, 329] on input "Log In" at bounding box center [666, 330] width 59 height 27
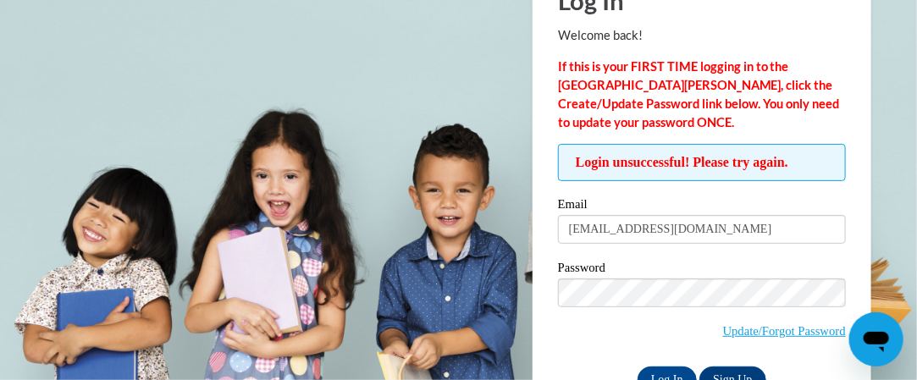
scroll to position [134, 0]
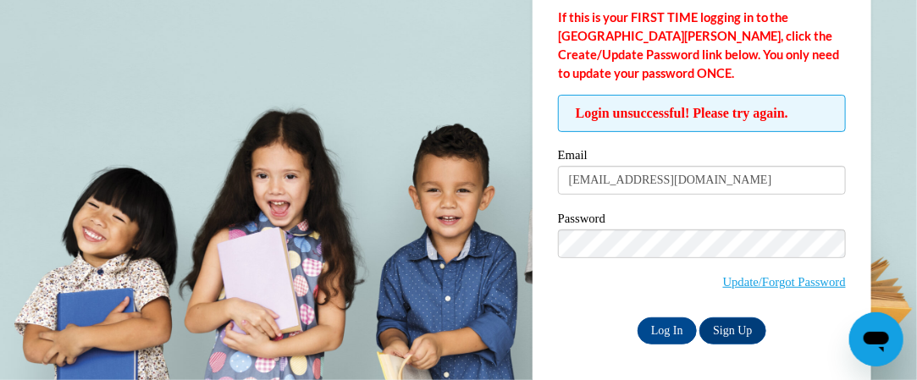
click at [879, 336] on icon "Open messaging window" at bounding box center [875, 341] width 25 height 20
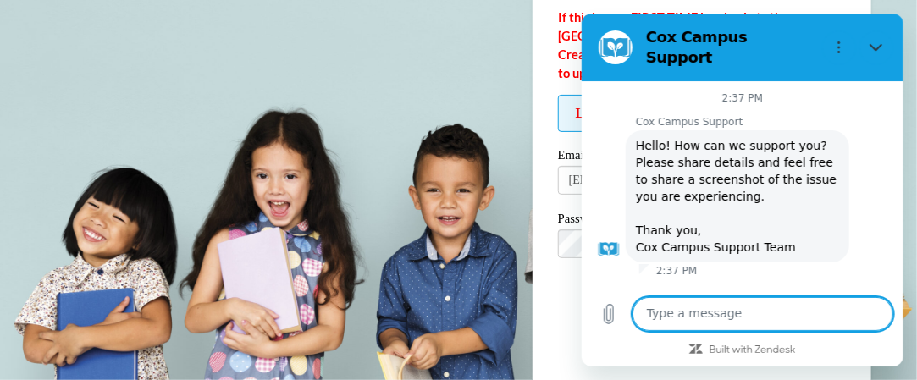
scroll to position [0, 0]
type textarea "I"
type textarea "x"
type textarea "I'"
type textarea "x"
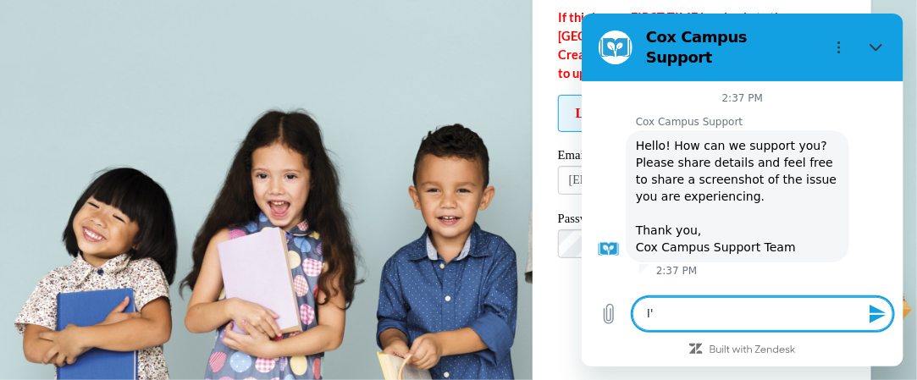
type textarea "I'v"
type textarea "x"
type textarea "I've"
type textarea "x"
type textarea "I've"
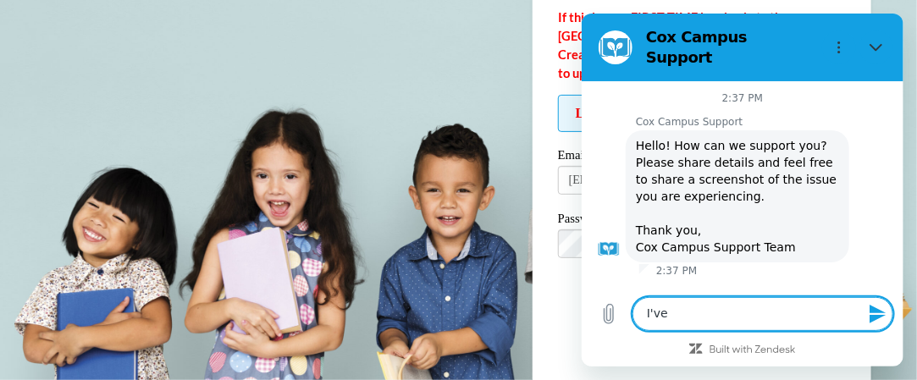
type textarea "x"
type textarea "I've r"
type textarea "x"
type textarea "I've re"
type textarea "x"
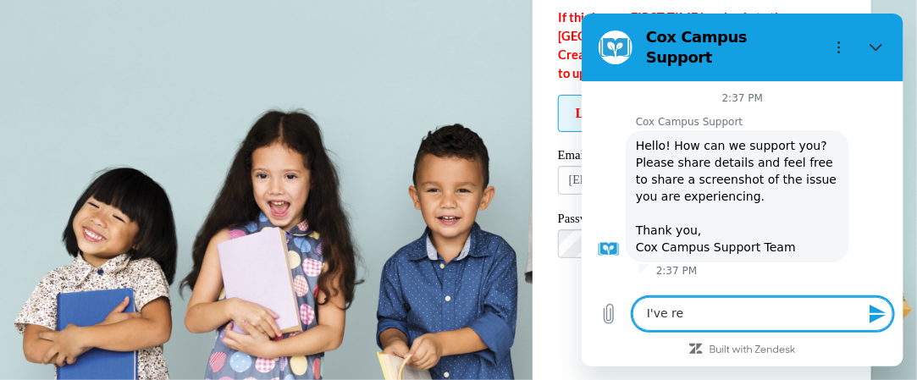
type textarea "I've res"
type textarea "x"
type textarea "I've rese"
type textarea "x"
type textarea "I've reset"
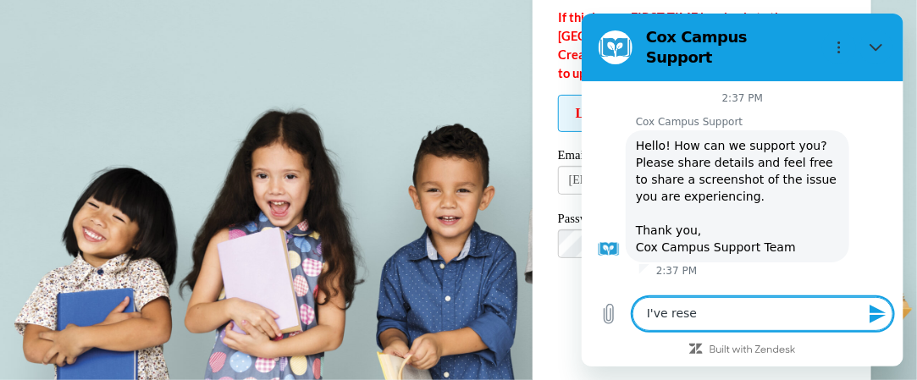
type textarea "x"
type textarea "I've reset"
type textarea "x"
type textarea "I've reset m"
type textarea "x"
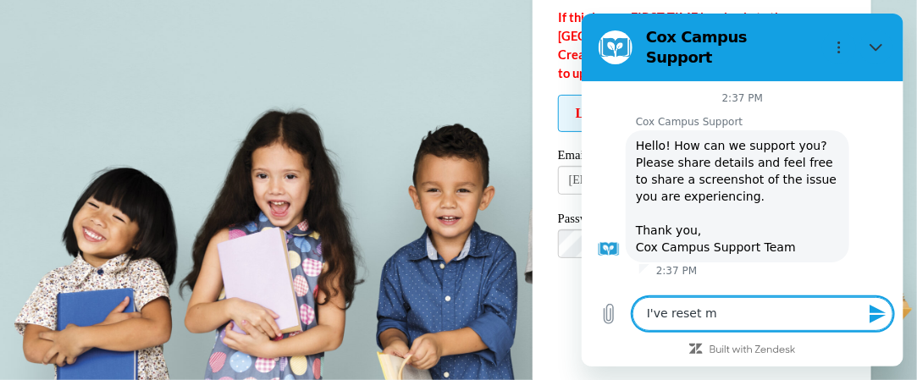
type textarea "I've reset my"
type textarea "x"
type textarea "I've reset my"
type textarea "x"
type textarea "I've reset my p"
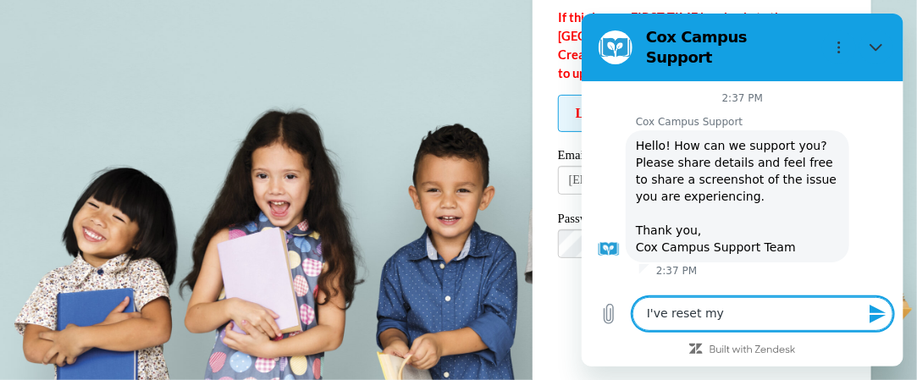
type textarea "x"
type textarea "I've reset my pa"
type textarea "x"
type textarea "I've reset my pas"
type textarea "x"
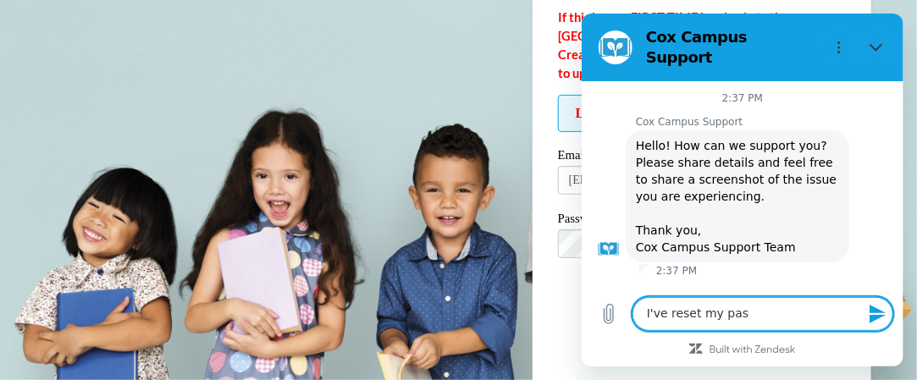
type textarea "I've reset my pass"
type textarea "x"
type textarea "I've reset my passw"
type textarea "x"
type textarea "I've reset my passwo"
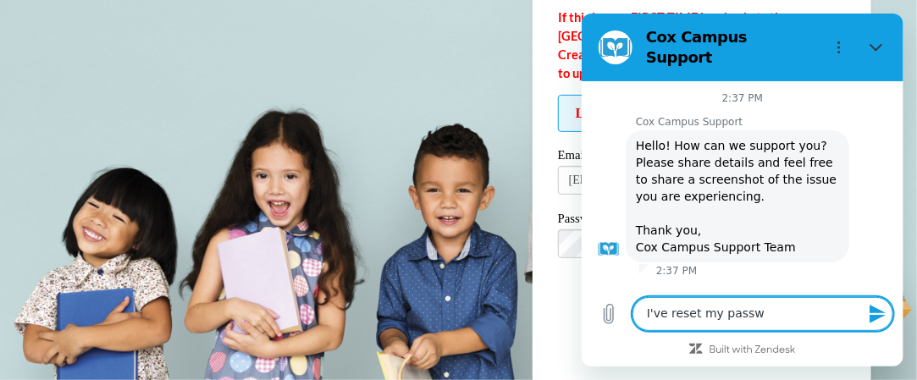
type textarea "x"
type textarea "I've reset my passwor"
type textarea "x"
type textarea "I've reset my password"
type textarea "x"
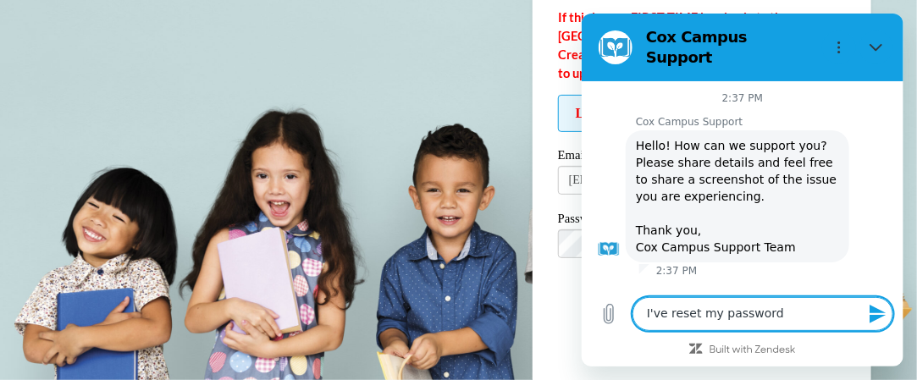
type textarea "I've reset my password"
type textarea "x"
type textarea "I've reset my password m"
type textarea "x"
type textarea "I've reset my password mu"
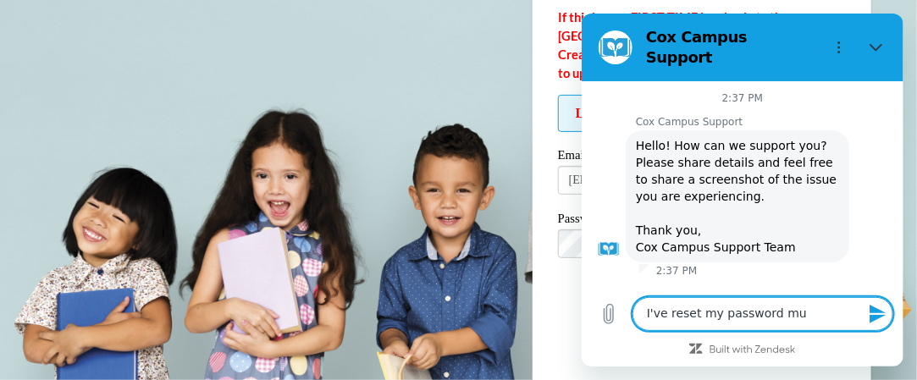
type textarea "x"
type textarea "I've reset my password mul"
type textarea "x"
type textarea "I've reset my password mult"
type textarea "x"
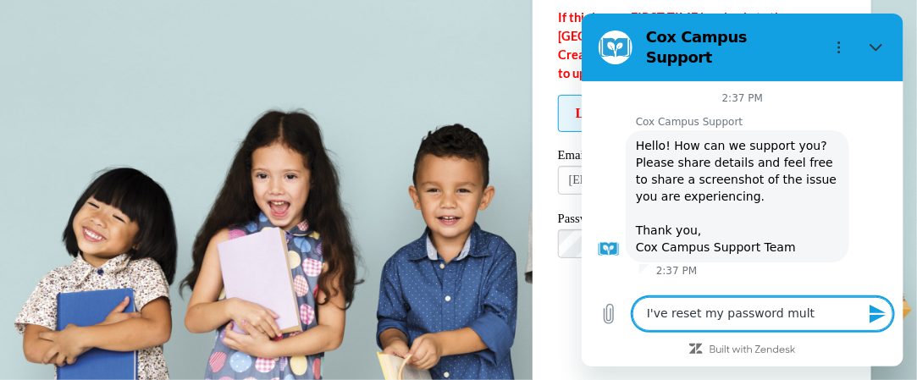
type textarea "I've reset my password multi"
type textarea "x"
type textarea "I've reset my password multip"
type textarea "x"
type textarea "I've reset my password multipl"
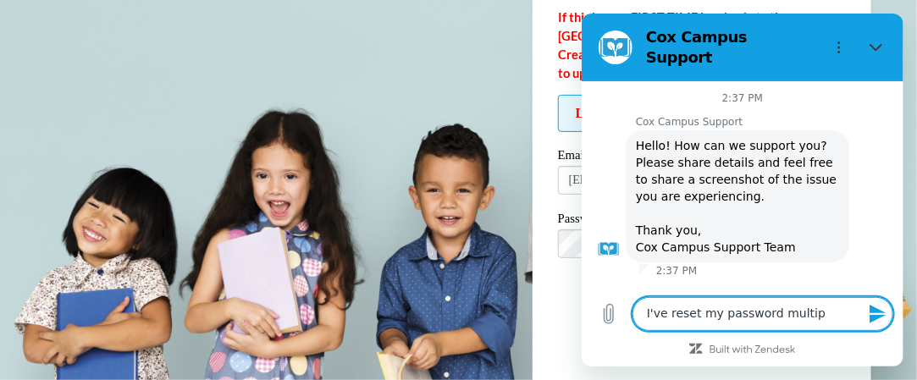
type textarea "x"
type textarea "I've reset my password multiple"
type textarea "x"
type textarea "I've reset my password multiple"
type textarea "x"
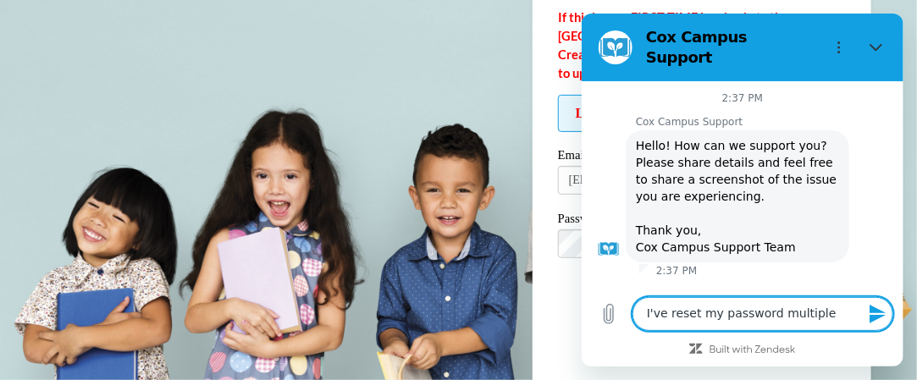
type textarea "I've reset my password multiple t"
type textarea "x"
type textarea "I've reset my password multiple ti"
type textarea "x"
type textarea "I've reset my password multiple [PERSON_NAME]"
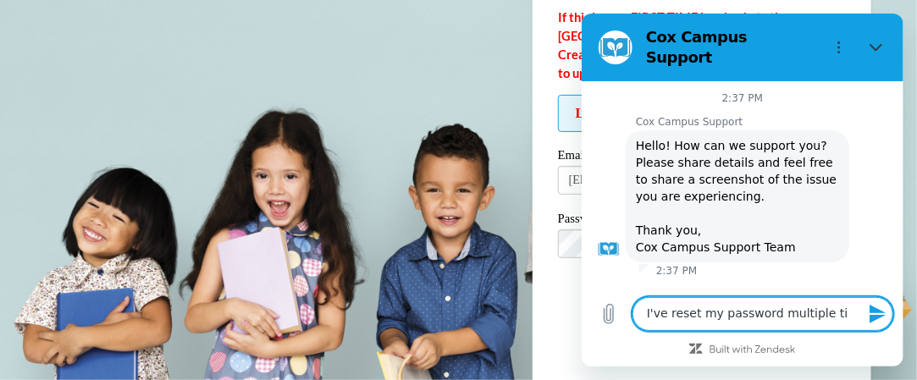
type textarea "x"
type textarea "I've reset my password multiple time"
type textarea "x"
type textarea "I've reset my password multiple time"
type textarea "x"
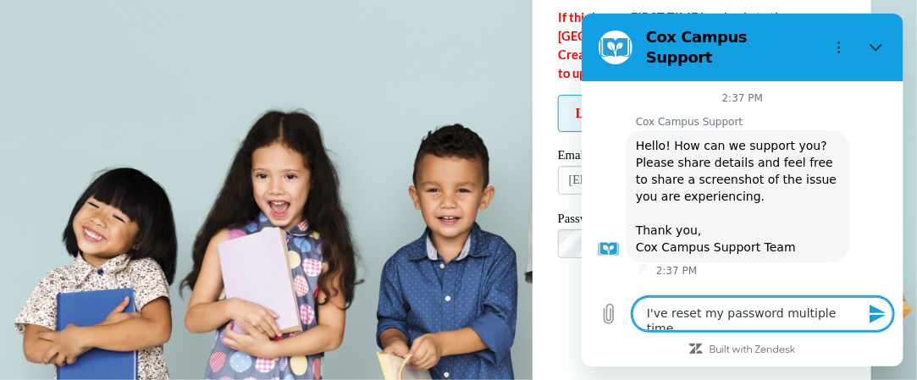
type textarea "I've reset my password multiple time"
type textarea "x"
type textarea "I've reset my password multiple times"
type textarea "x"
type textarea "I've reset my password multiple times"
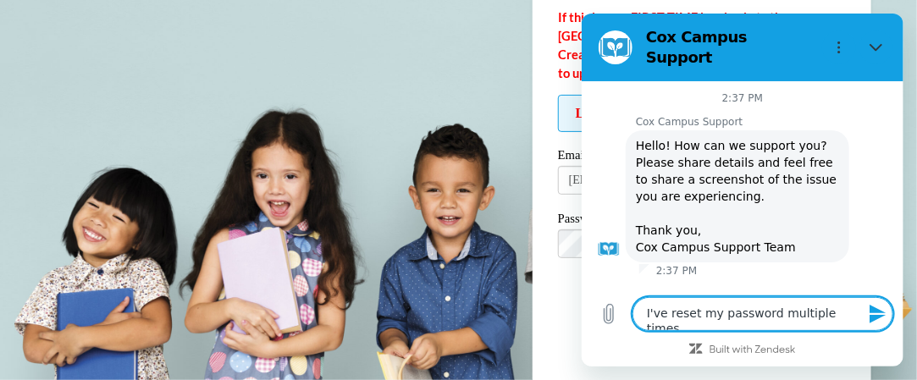
type textarea "x"
type textarea "I've reset my password multiple times a"
type textarea "x"
type textarea "I've reset my password multiple times an"
type textarea "x"
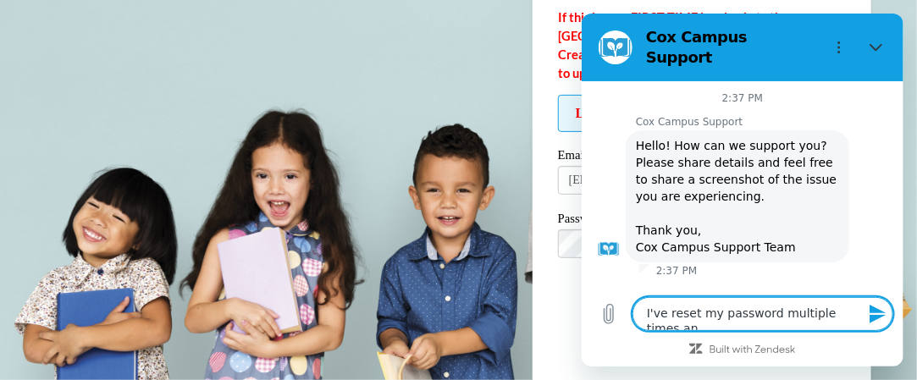
type textarea "I've reset my password multiple times and"
type textarea "x"
type textarea "I've reset my password multiple times and"
type textarea "x"
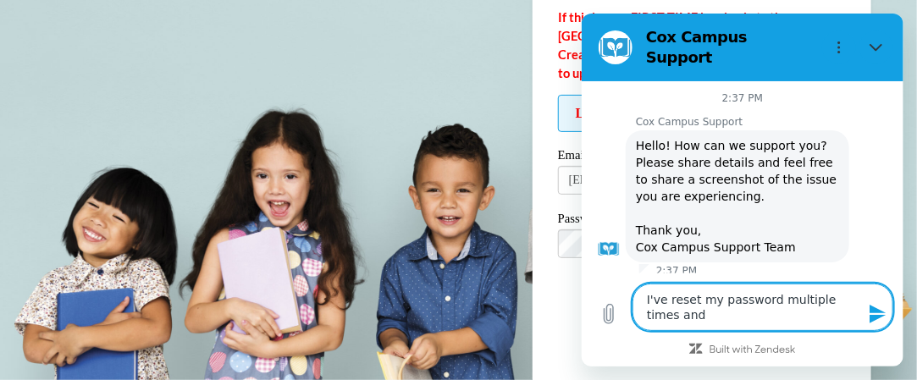
type textarea "I've reset my password multiple times and i"
type textarea "x"
type textarea "I've reset my password multiple times and it"
type textarea "x"
type textarea "I've reset my password multiple times and it"
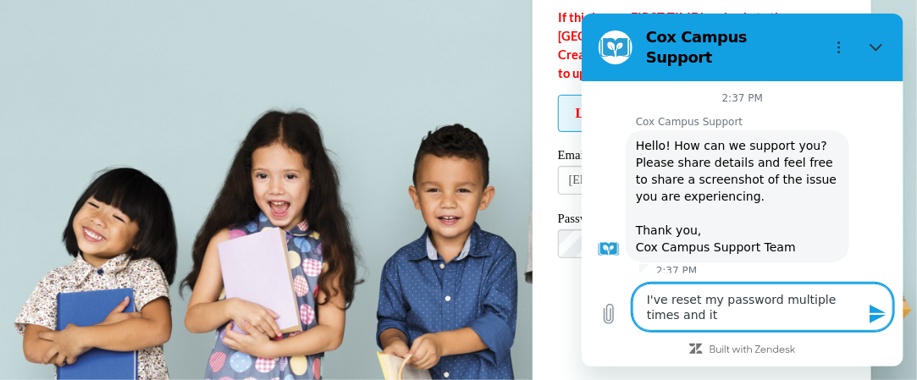
type textarea "x"
type textarea "I've reset my password multiple times and it s"
type textarea "x"
type textarea "I've reset my password multiple times and it st"
type textarea "x"
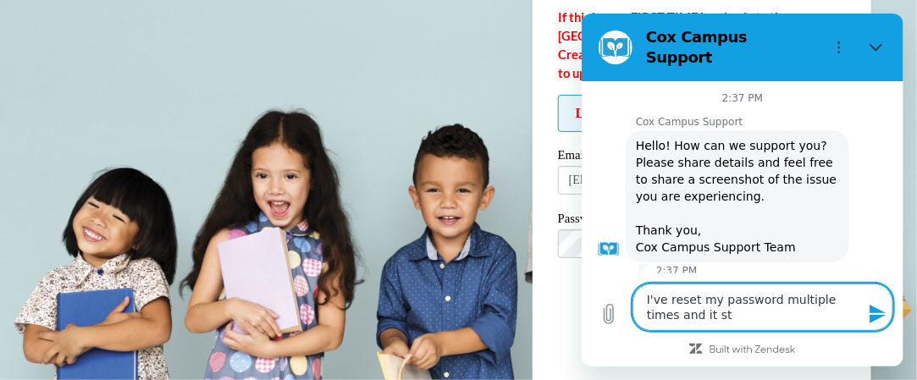
type textarea "I've reset my password multiple times and it sti"
type textarea "x"
type textarea "I've reset my password multiple times and it stil"
type textarea "x"
type textarea "I've reset my password multiple times and it still"
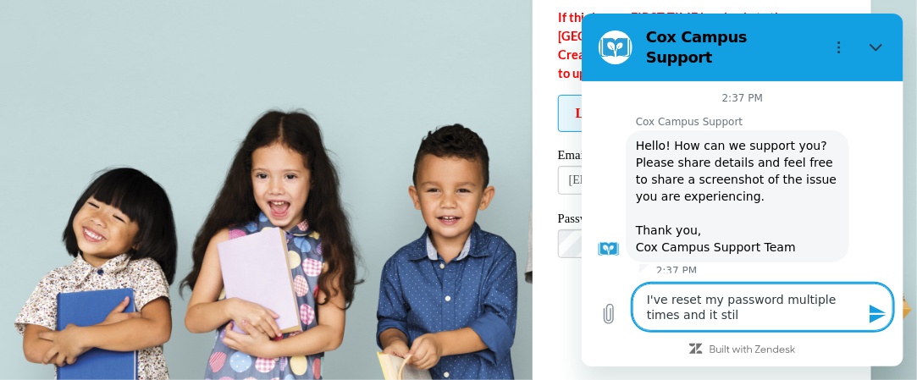
type textarea "x"
type textarea "I've reset my password multiple times and it still"
type textarea "x"
type textarea "I've reset my password multiple times and it still w"
type textarea "x"
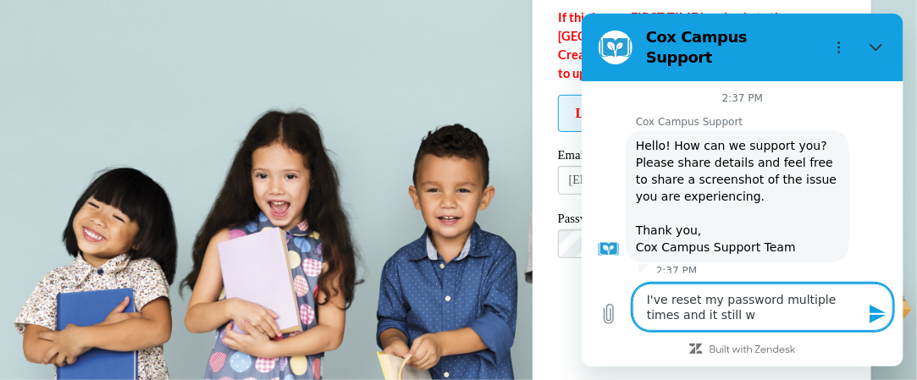
type textarea "I've reset my password multiple times and it still wo"
type textarea "x"
type textarea "I've reset my password multiple times and it still won"
type textarea "x"
type textarea "I've reset my password multiple times and it still won'"
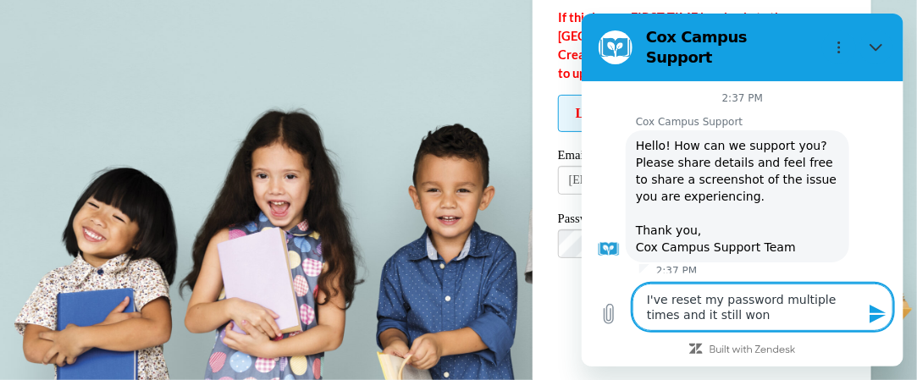
type textarea "x"
type textarea "I've reset my password multiple times and it still won't"
type textarea "x"
type textarea "I've reset my password multiple times and it still won't"
type textarea "x"
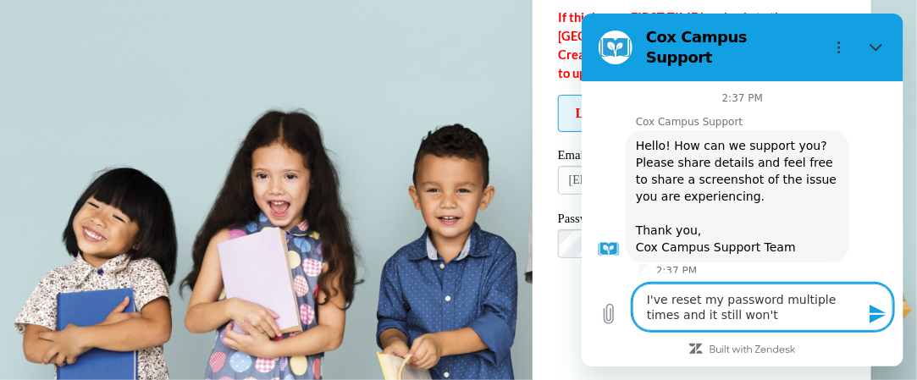
type textarea "I've reset my password multiple times and it still won't l"
type textarea "x"
type textarea "I've reset my password multiple times and it still won't le"
type textarea "x"
type textarea "I've reset my password multiple times and it still won't let"
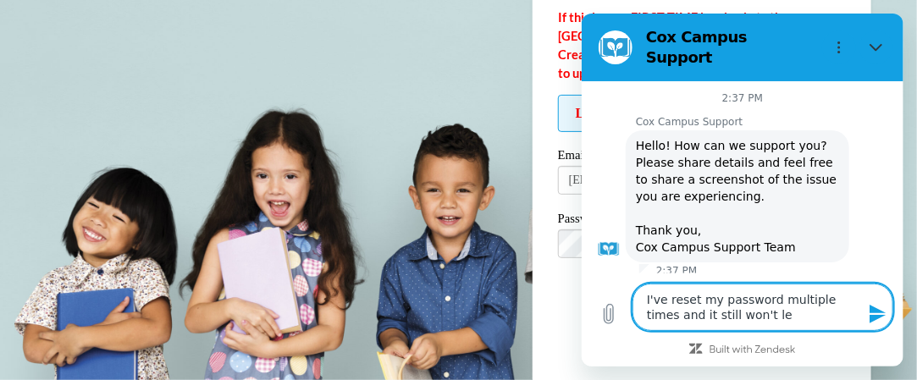
type textarea "x"
type textarea "I've reset my password multiple times and it still won't let"
type textarea "x"
type textarea "I've reset my password multiple times and it still won't let m"
type textarea "x"
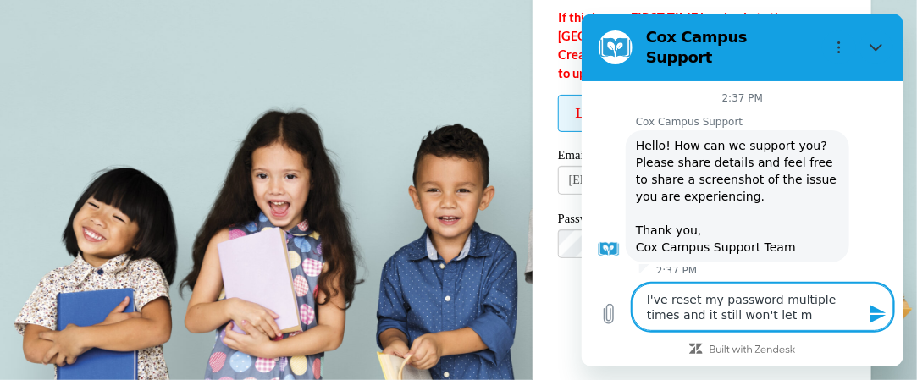
type textarea "I've reset my password multiple times and it still won't let me"
type textarea "x"
type textarea "I've reset my password multiple times and it still won't let me"
type textarea "x"
type textarea "I've reset my password multiple times and it still won't let me i"
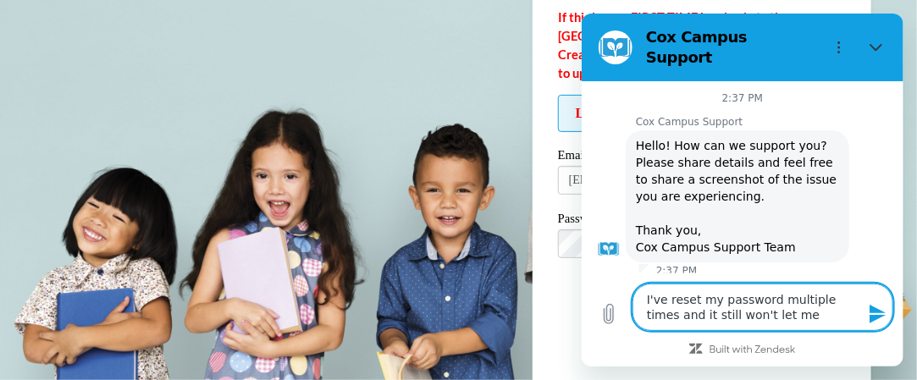
type textarea "x"
type textarea "I've reset my password multiple times and it still won't let me in"
type textarea "x"
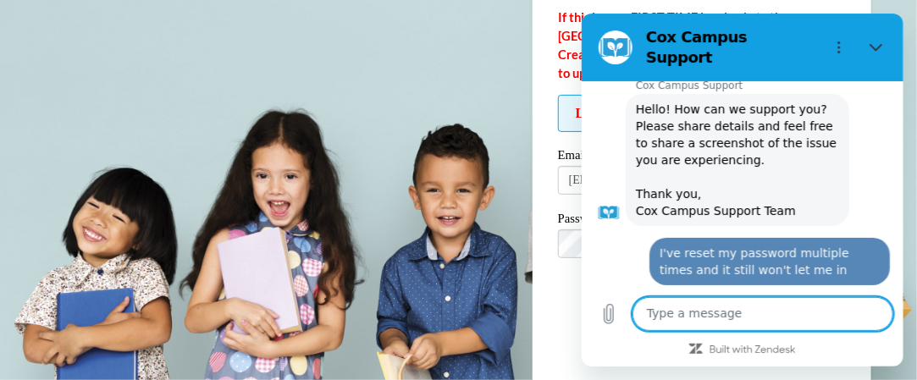
type textarea "x"
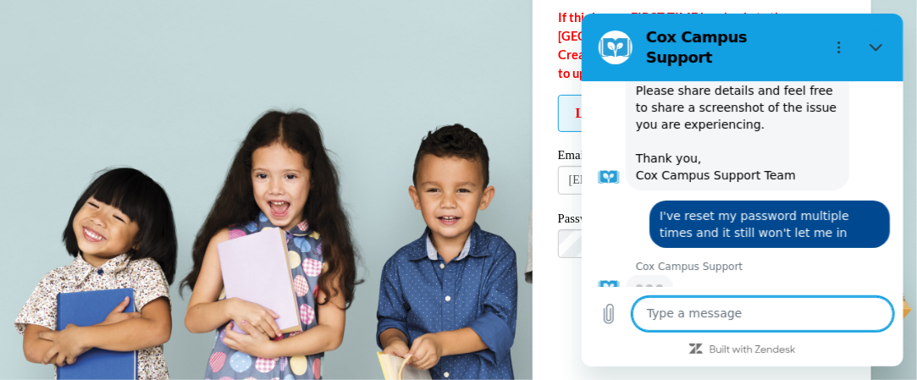
type textarea "m"
type textarea "x"
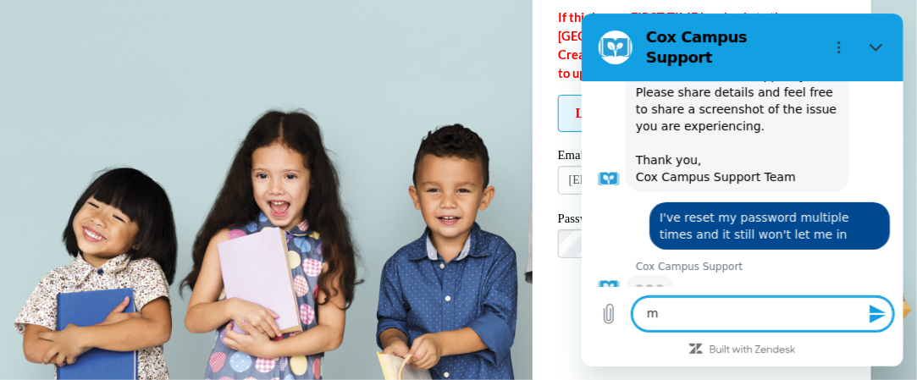
type textarea "my"
type textarea "x"
type textarea "my"
type textarea "x"
type textarea "my e"
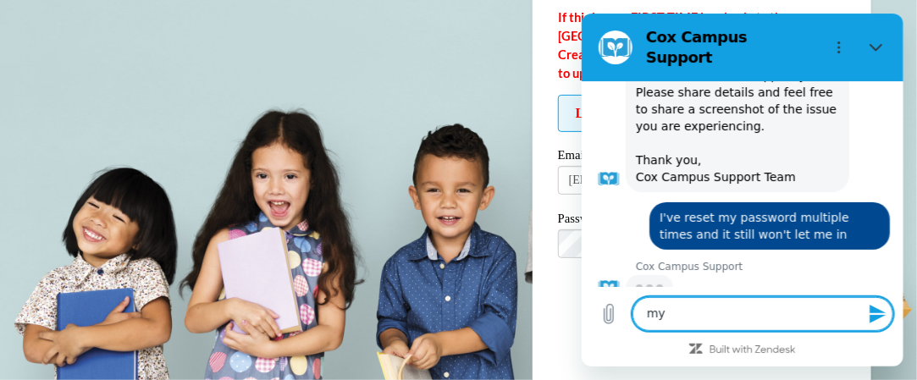
type textarea "x"
type textarea "my em"
type textarea "x"
type textarea "my ema"
type textarea "x"
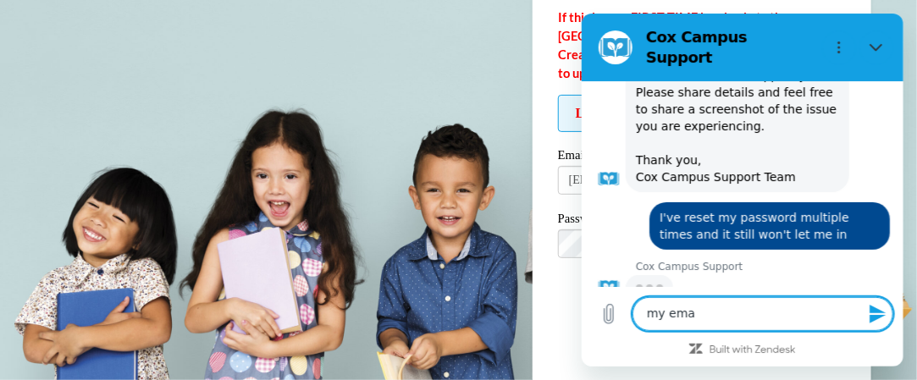
type textarea "my emai"
type textarea "x"
type textarea "my email"
type textarea "x"
type textarea "my email"
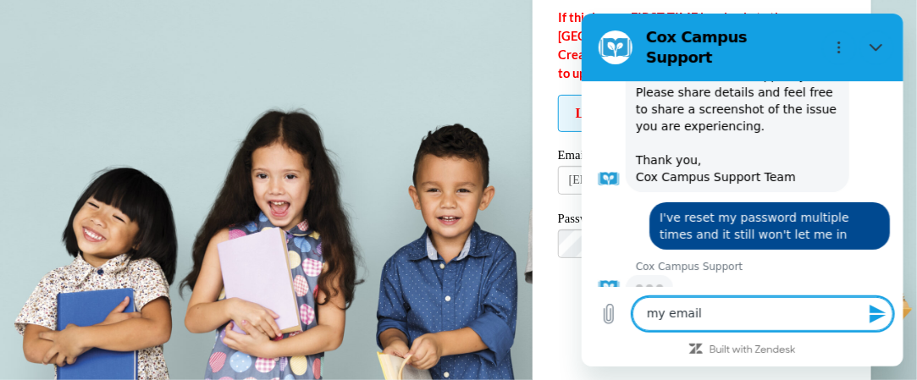
type textarea "x"
type textarea "my email i"
type textarea "x"
type textarea "my email is"
type textarea "x"
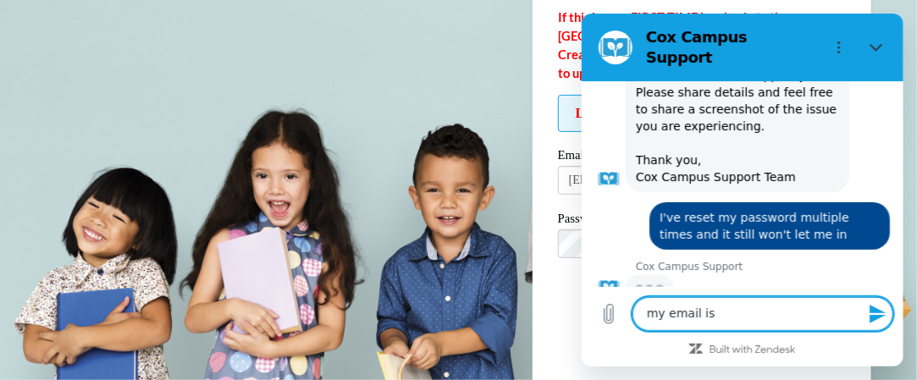
type textarea "my email is"
type textarea "x"
type textarea "my email is s"
type textarea "x"
type textarea "my email is sa"
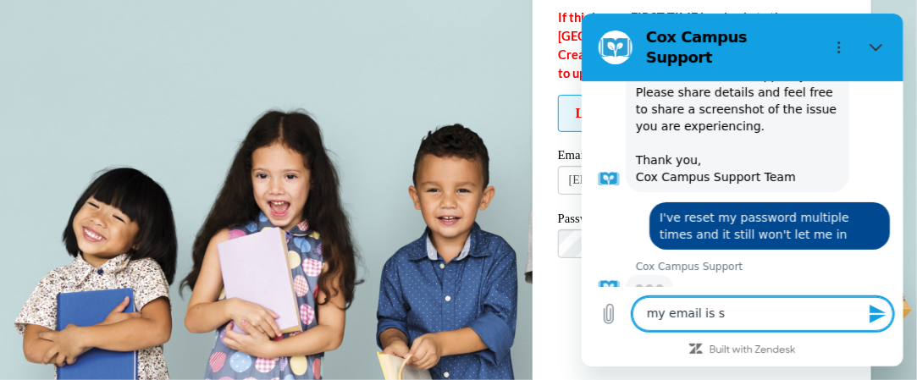
type textarea "x"
type textarea "my email is [PERSON_NAME]"
type textarea "x"
type textarea "my email is [PERSON_NAME]"
type textarea "x"
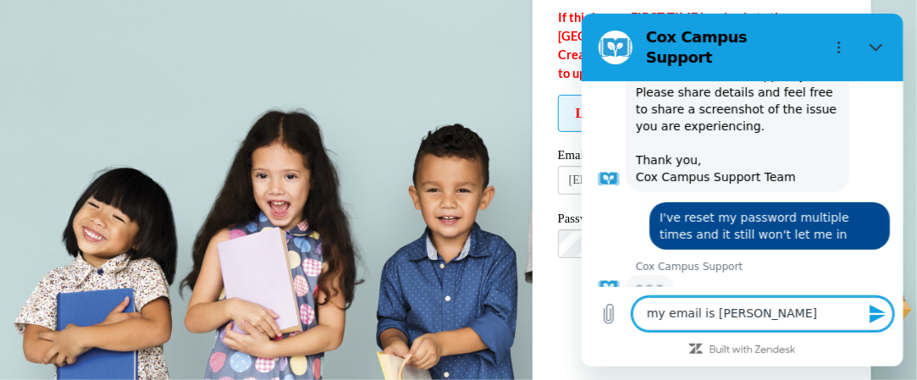
type textarea "my email is salzs"
type textarea "x"
type textarea "my email is salzsi"
type textarea "x"
type textarea "my email is salzsie"
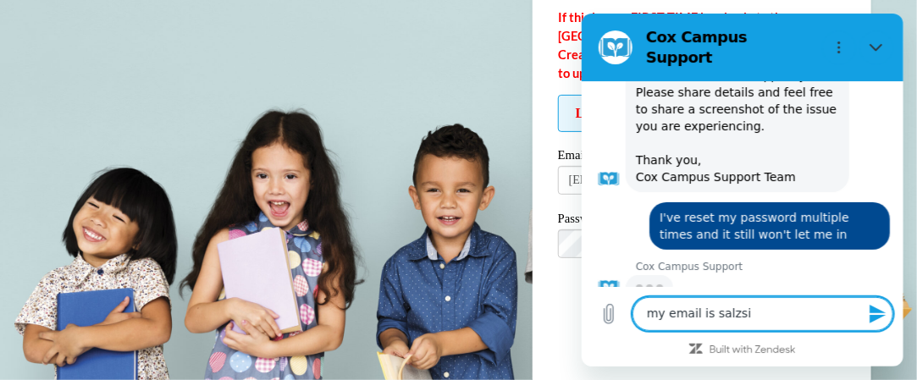
type textarea "x"
type textarea "my email is salzsiek"
type textarea "x"
type textarea "my email is salzsiek@"
type textarea "x"
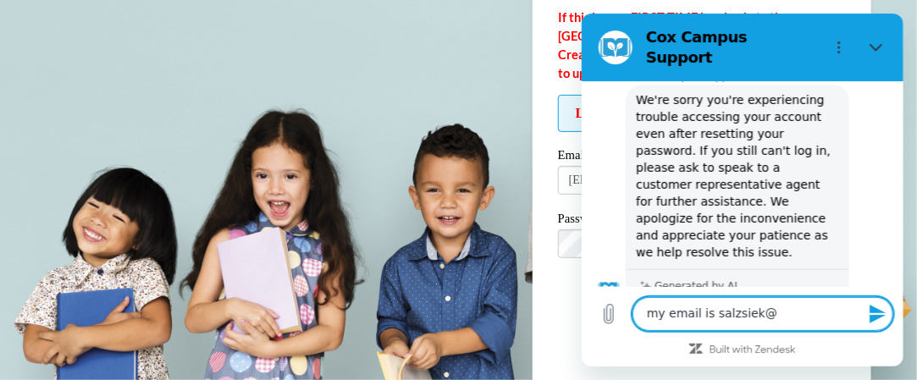
type textarea "my email is salzsiek@w"
type textarea "x"
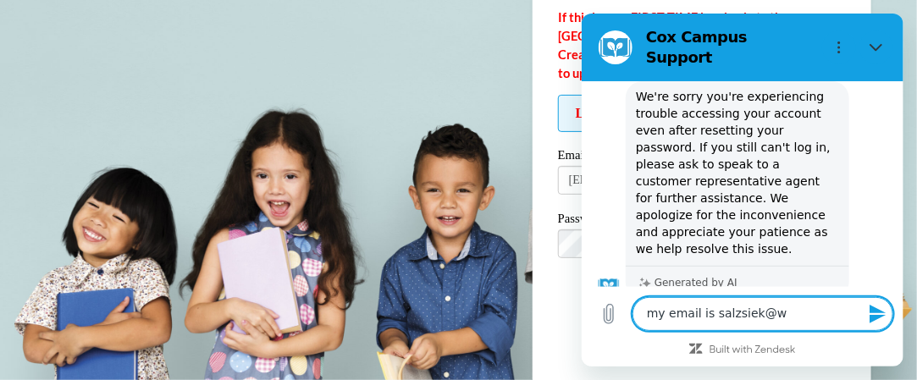
type textarea "my email is salzsiek@w-"
type textarea "x"
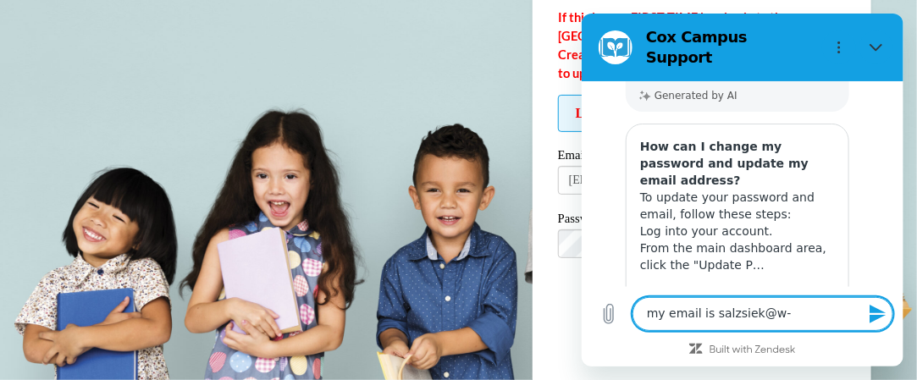
scroll to position [449, 0]
type textarea "my email is salzsiek@w-c"
type textarea "x"
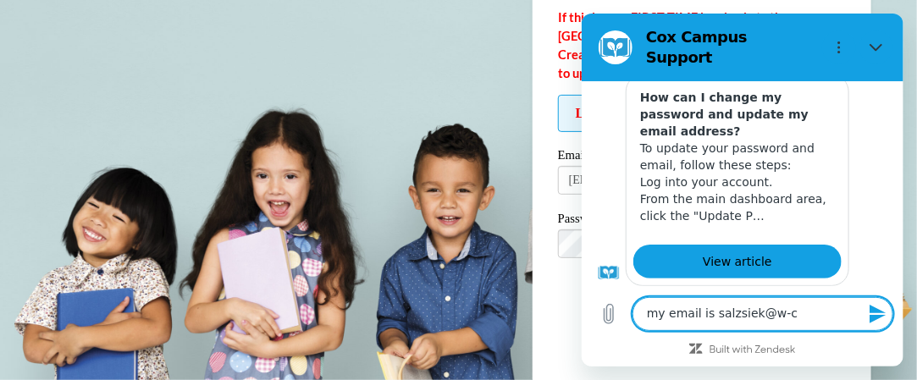
type textarea "my email is salzsiek@w-cs"
type textarea "x"
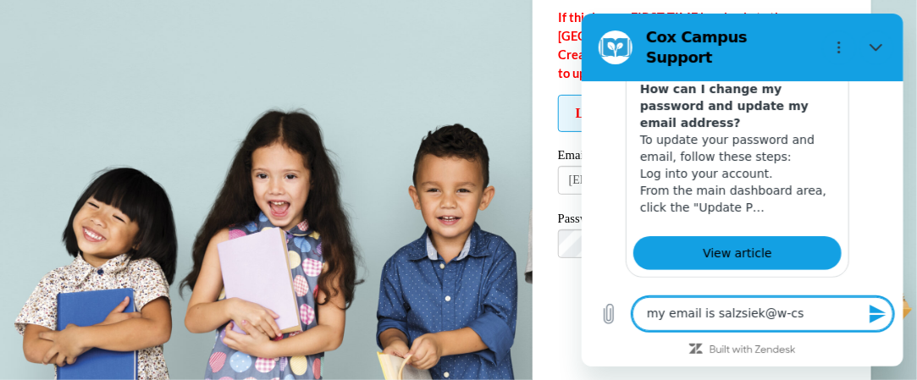
type textarea "my email is salzsiek@w-csd"
type textarea "x"
type textarea "my email is salzsiek@w-csdl"
type textarea "x"
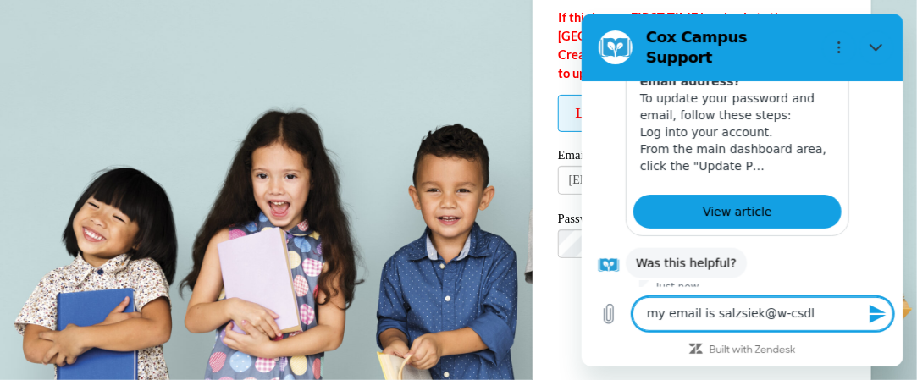
type textarea "my email is salzsiek@w-csdlo"
type textarea "x"
type textarea "my email is salzsiek@w-csdlor"
type textarea "x"
type textarea "my email is salzsiek@w-csdlorg"
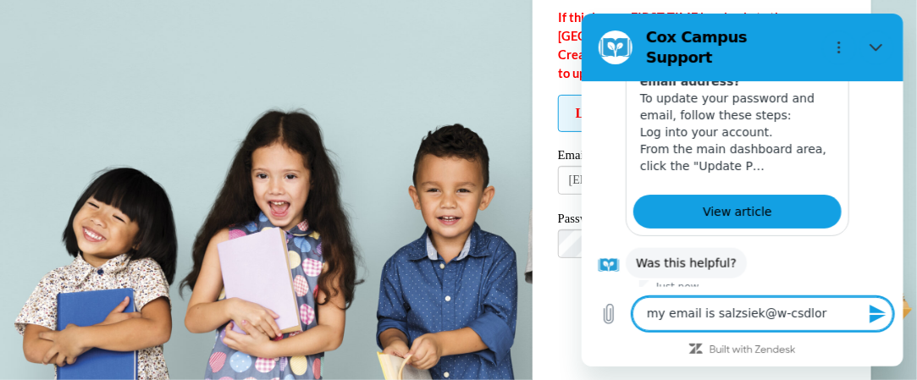
type textarea "x"
type textarea "my email is salzsiek@w-csdlor"
type textarea "x"
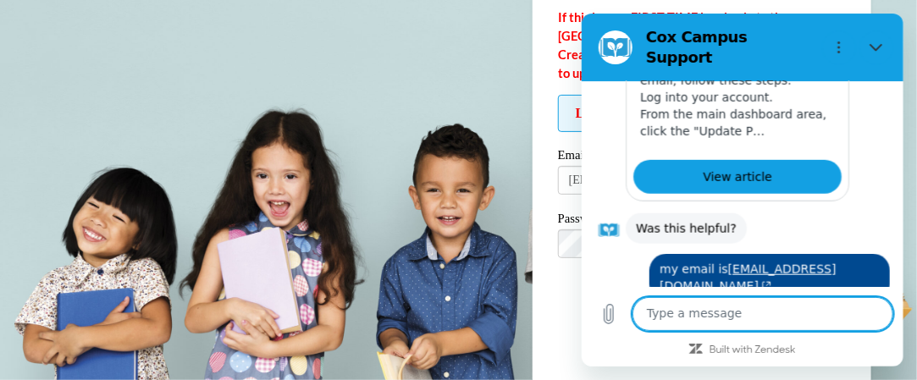
scroll to position [662, 0]
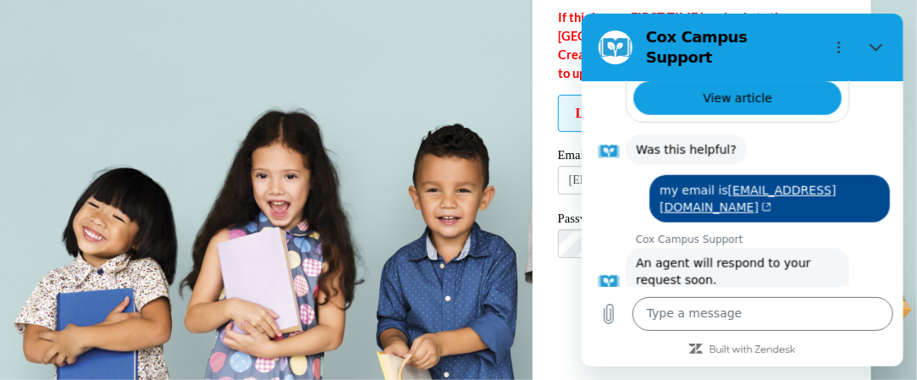
click at [249, 77] on body "Log In Welcome back! If this is your FIRST TIME logging in to the [GEOGRAPHIC_D…" at bounding box center [458, 56] width 917 height 380
